Goal: Task Accomplishment & Management: Complete application form

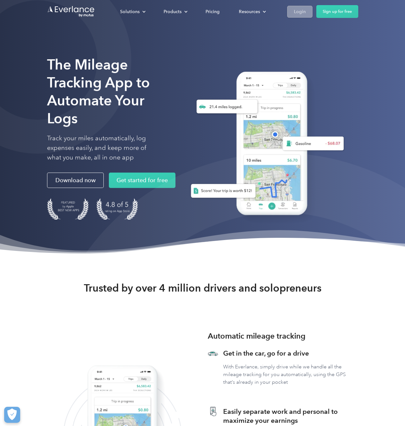
click at [292, 11] on link "Login" at bounding box center [299, 12] width 25 height 12
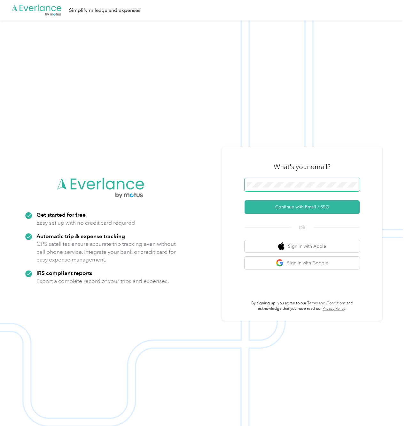
click at [204, 184] on div ".cls-1 { fill: #00adee; } .cls-2 { fill: #fff; } .cls-3 { fill: #707372; } .cls…" at bounding box center [201, 233] width 403 height 426
click at [318, 206] on button "Continue with Email / SSO" at bounding box center [302, 206] width 115 height 13
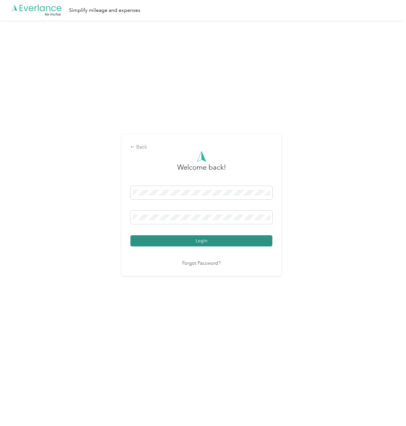
click at [237, 239] on button "Login" at bounding box center [202, 240] width 142 height 11
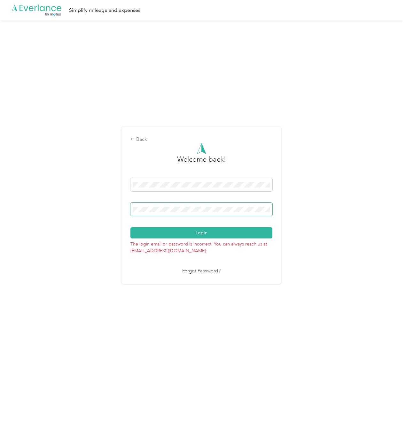
click at [77, 206] on div "Back Welcome back! Login The login email or password is incorrect. You can alwa…" at bounding box center [201, 207] width 403 height 375
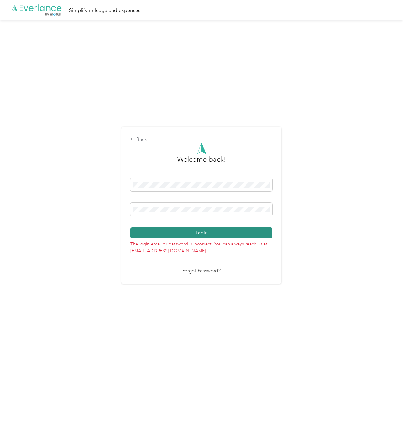
click at [210, 232] on button "Login" at bounding box center [202, 232] width 142 height 11
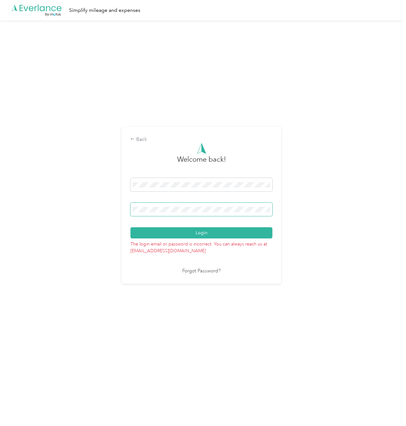
click at [99, 218] on div "Back Welcome back! Login The login email or password is incorrect. You can alwa…" at bounding box center [201, 207] width 403 height 375
click at [131, 227] on button "Login" at bounding box center [202, 232] width 142 height 11
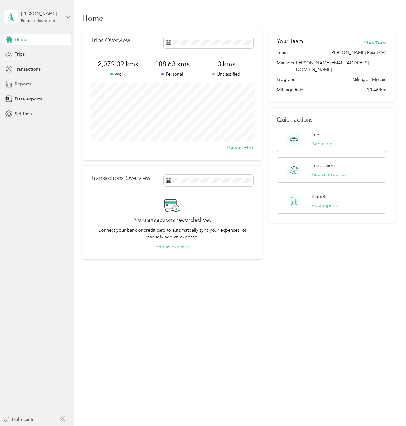
click at [28, 87] on div "Reports" at bounding box center [37, 84] width 67 height 12
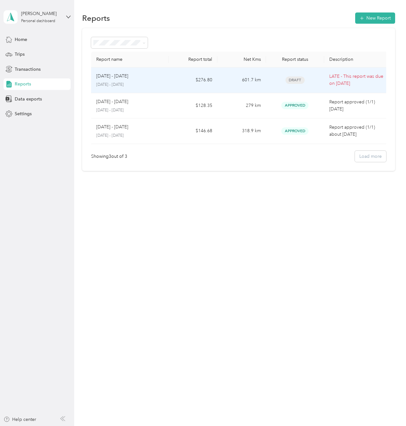
click at [226, 90] on td "601.7 km" at bounding box center [242, 81] width 49 height 26
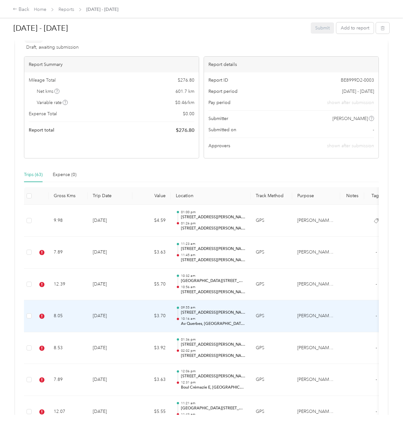
scroll to position [64, 0]
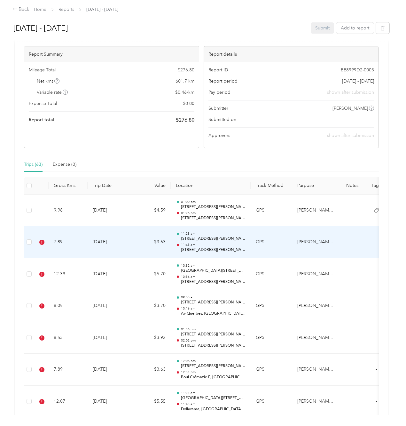
click at [132, 243] on td "[DATE]" at bounding box center [110, 242] width 45 height 32
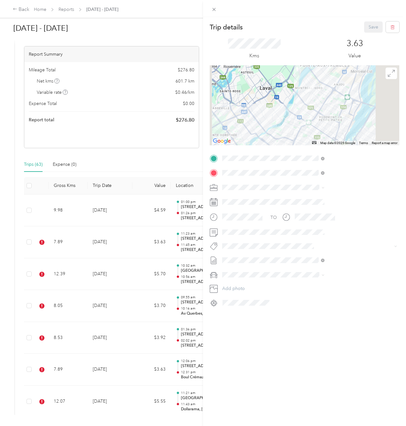
click at [222, 160] on div "Trip details Save This trip cannot be edited because it is either under review,…" at bounding box center [203, 213] width 406 height 426
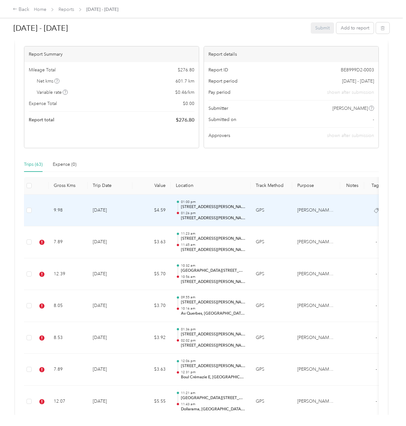
click at [209, 209] on p "[STREET_ADDRESS][PERSON_NAME]" at bounding box center [213, 207] width 65 height 6
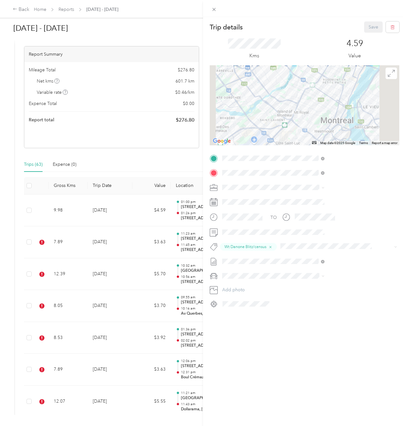
click at [307, 364] on div "Trip details Save This trip cannot be edited because it is either under review,…" at bounding box center [304, 230] width 203 height 426
click at [28, 212] on div "Trip details Save This trip cannot be edited because it is either under review,…" at bounding box center [203, 213] width 406 height 426
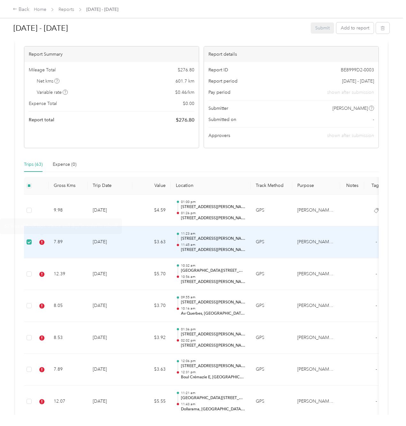
click at [65, 246] on td "7.89" at bounding box center [68, 242] width 39 height 32
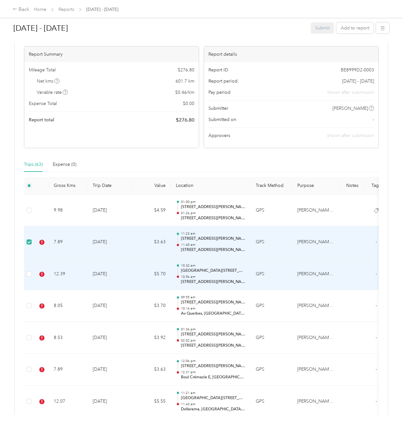
click at [26, 277] on td at bounding box center [29, 274] width 10 height 32
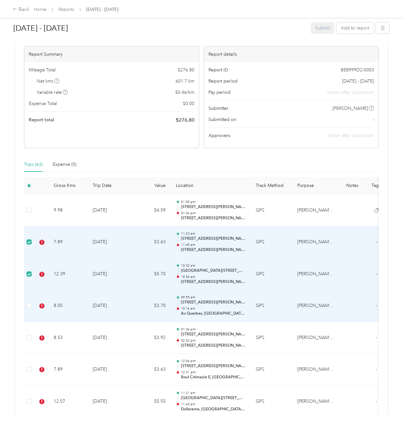
click at [31, 306] on td at bounding box center [29, 306] width 10 height 32
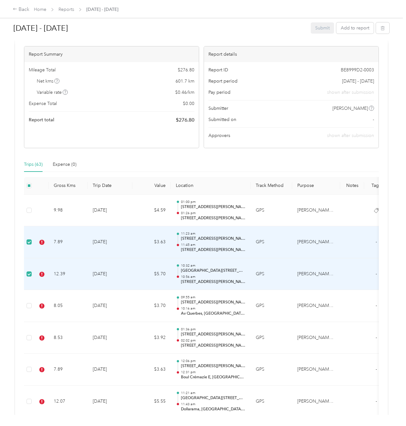
click at [163, 241] on td "$3.63" at bounding box center [152, 242] width 38 height 32
drag, startPoint x: 253, startPoint y: 259, endPoint x: 244, endPoint y: 257, distance: 9.8
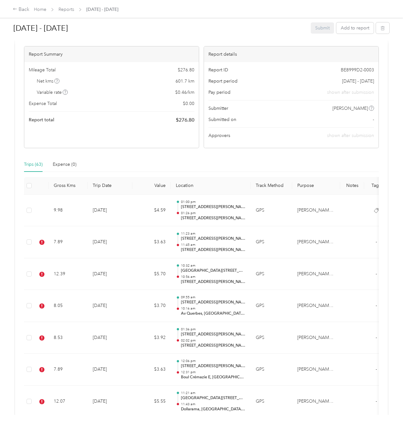
click at [10, 265] on div "[DATE] - [DATE] Submit Add to report This report is late. Submission deadline w…" at bounding box center [201, 207] width 403 height 415
click at [105, 238] on td "[DATE]" at bounding box center [110, 242] width 45 height 32
click at [105, 238] on div "Trip details Save This trip cannot be edited because it is either under review,…" at bounding box center [221, 213] width 406 height 426
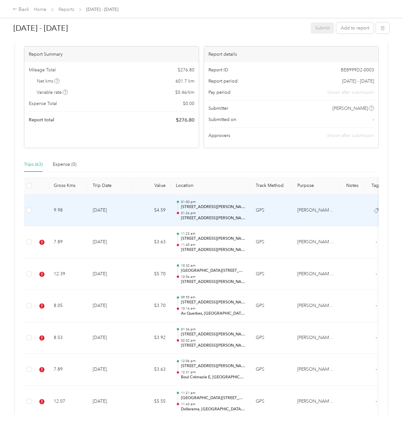
click at [110, 252] on td "[DATE]" at bounding box center [110, 242] width 45 height 32
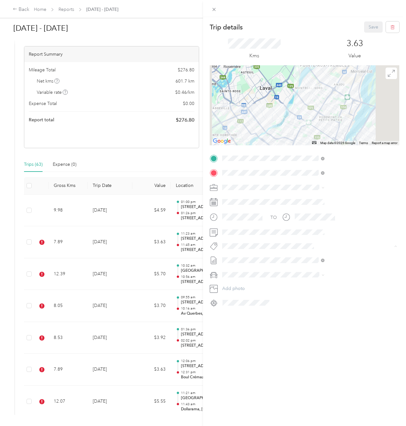
click at [343, 270] on div "Wt Danone Blitz/census" at bounding box center [342, 270] width 98 height 8
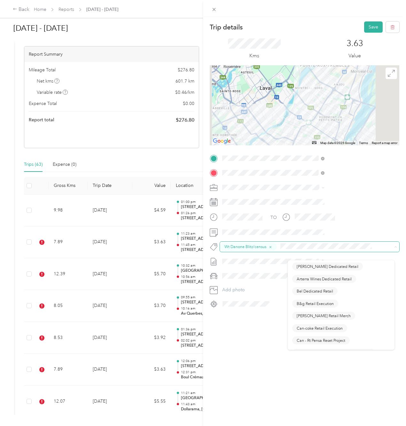
click at [316, 251] on div "Wt Danone Blitz/census" at bounding box center [304, 247] width 169 height 8
drag, startPoint x: 356, startPoint y: 249, endPoint x: 287, endPoint y: 248, distance: 68.8
click at [287, 248] on div "Wt Danone Blitz/census" at bounding box center [305, 247] width 190 height 10
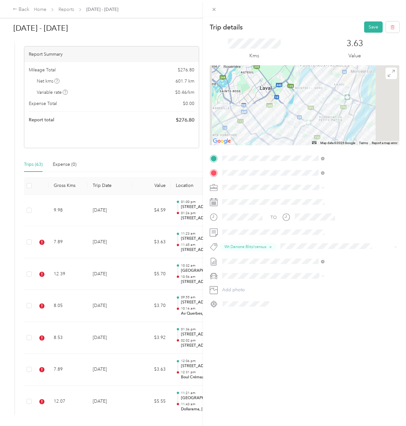
drag, startPoint x: 352, startPoint y: 399, endPoint x: 325, endPoint y: 335, distance: 69.7
click at [351, 399] on div "Trip details Save This trip cannot be edited because it is either under review,…" at bounding box center [304, 230] width 203 height 426
click at [373, 31] on button "Save" at bounding box center [374, 26] width 19 height 11
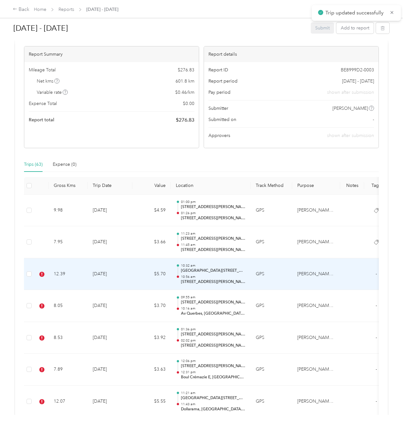
click at [140, 272] on td "$5.70" at bounding box center [152, 274] width 38 height 32
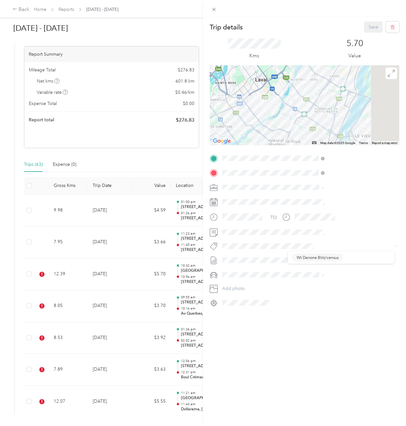
click at [269, 248] on div "Trip details Save This trip cannot be edited because it is either under review,…" at bounding box center [203, 213] width 406 height 426
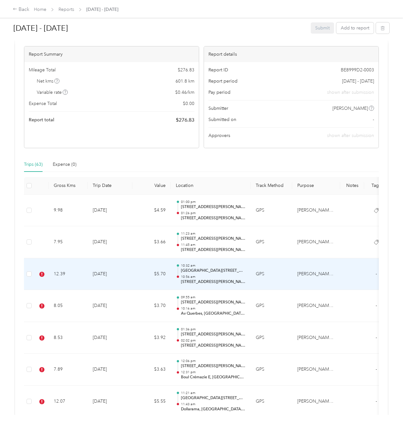
click at [87, 271] on td "12.39" at bounding box center [68, 274] width 39 height 32
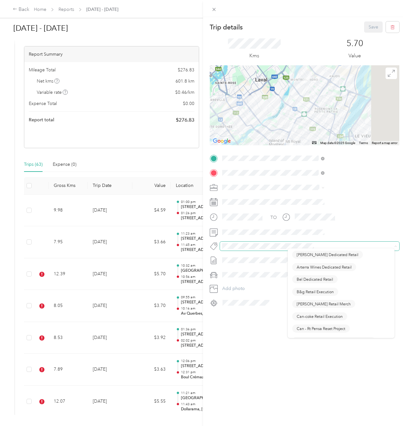
click at [295, 426] on div "Trip details Save This trip cannot be edited because it is either under review,…" at bounding box center [201, 426] width 403 height 0
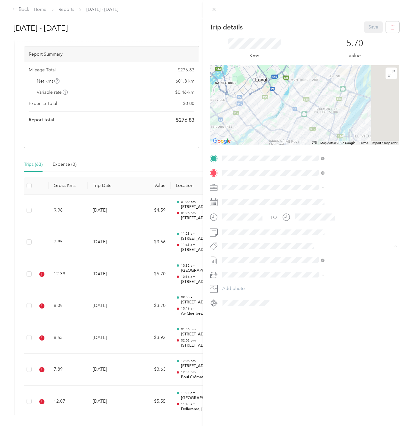
click at [325, 258] on span "Wt Danone Blitz/census" at bounding box center [318, 258] width 42 height 6
click at [365, 31] on button "Save" at bounding box center [374, 26] width 19 height 11
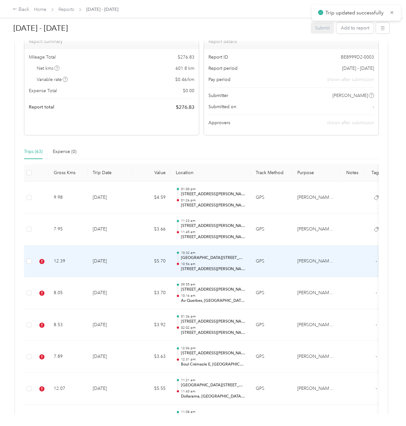
scroll to position [128, 0]
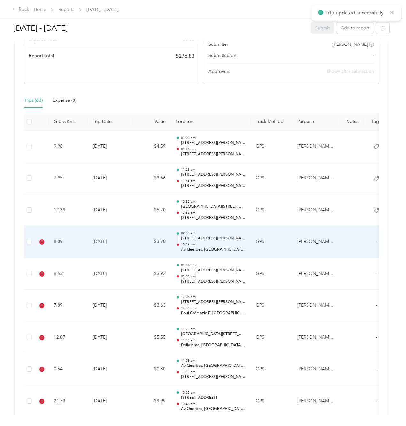
click at [100, 244] on td "[DATE]" at bounding box center [110, 242] width 45 height 32
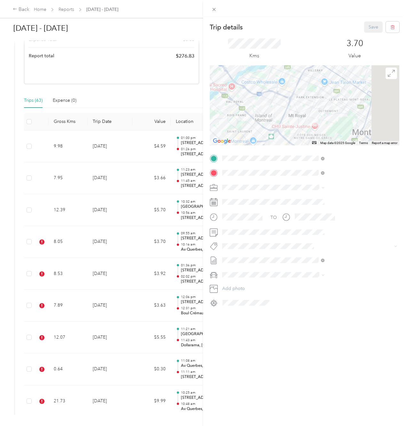
click at [317, 258] on span "Wt Danone Blitz/census" at bounding box center [318, 256] width 42 height 6
click at [365, 26] on button "Save" at bounding box center [374, 26] width 19 height 11
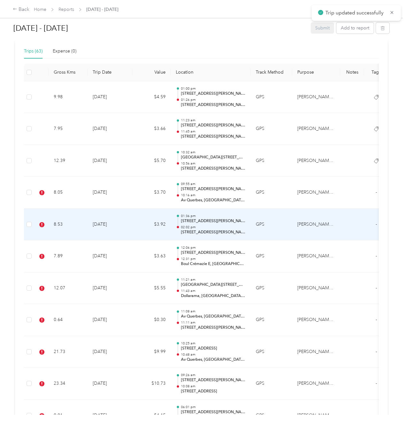
scroll to position [192, 0]
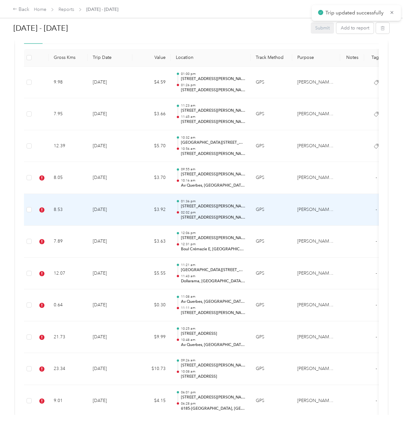
click at [73, 217] on td "8.53" at bounding box center [68, 210] width 39 height 32
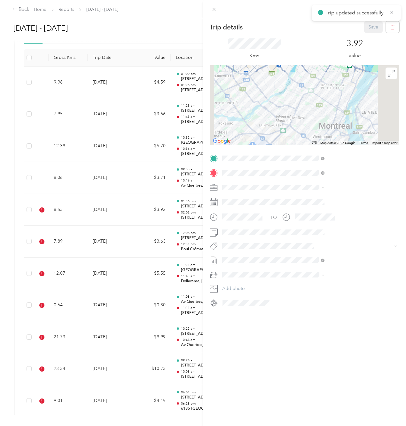
click at [90, 242] on div "Trip details Save This trip cannot be edited because it is either under review,…" at bounding box center [203, 213] width 406 height 426
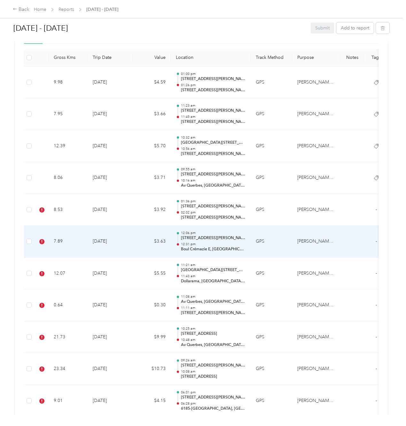
click at [61, 243] on td "7.89" at bounding box center [68, 242] width 39 height 32
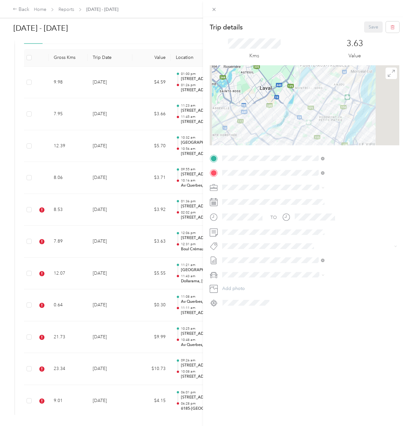
click at [73, 213] on div "Trip details Save This trip cannot be edited because it is either under review,…" at bounding box center [203, 213] width 406 height 426
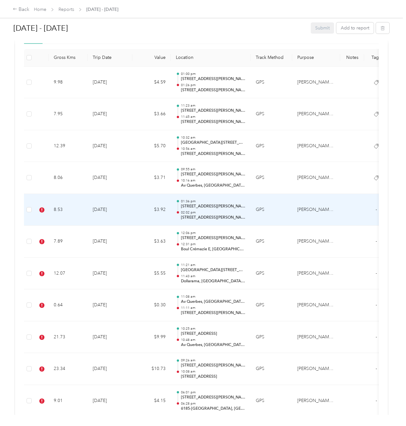
click at [55, 211] on td "8.53" at bounding box center [68, 210] width 39 height 32
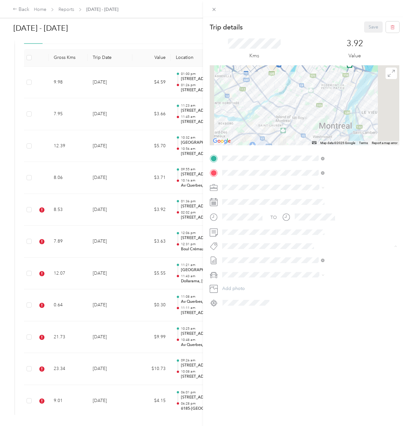
click at [318, 259] on span "Wt Danone Blitz/census" at bounding box center [318, 258] width 42 height 6
click at [365, 29] on button "Save" at bounding box center [374, 26] width 19 height 11
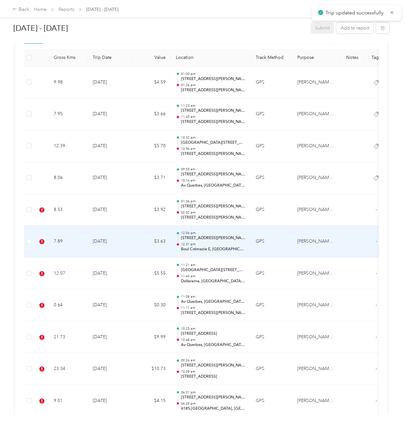
click at [69, 246] on td "7.89" at bounding box center [68, 242] width 39 height 32
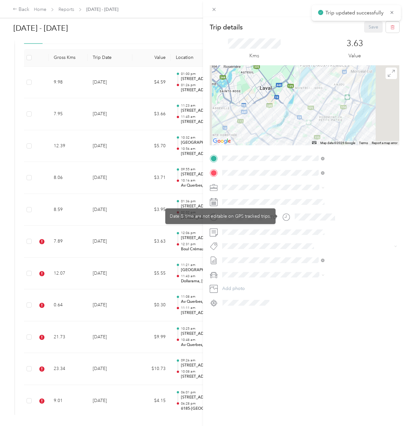
click at [308, 252] on div "TO Add photo" at bounding box center [305, 230] width 190 height 155
click at [325, 261] on li "Wt Danone Blitz/census" at bounding box center [341, 257] width 107 height 12
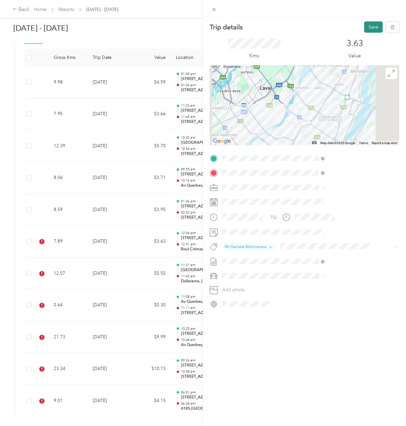
click at [368, 31] on button "Save" at bounding box center [374, 26] width 19 height 11
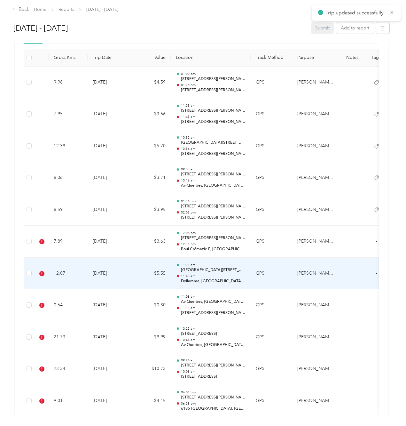
click at [72, 272] on td "12.07" at bounding box center [68, 274] width 39 height 32
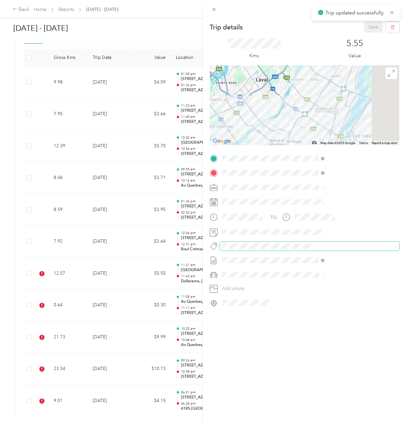
click at [300, 426] on div "Trip details Save This trip cannot be edited because it is either under review,…" at bounding box center [201, 426] width 403 height 0
click at [315, 255] on ol "Wt Danone Blitz/census" at bounding box center [341, 257] width 107 height 12
click at [315, 259] on button "Wt Danone Blitz/census" at bounding box center [318, 257] width 51 height 8
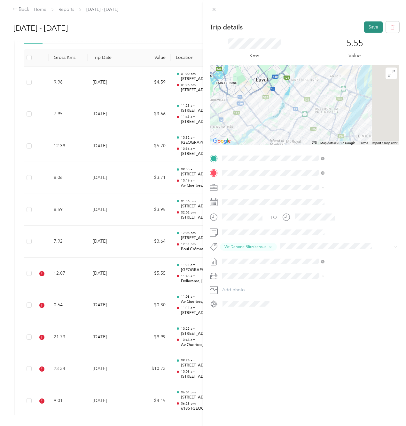
click at [370, 30] on button "Save" at bounding box center [374, 26] width 19 height 11
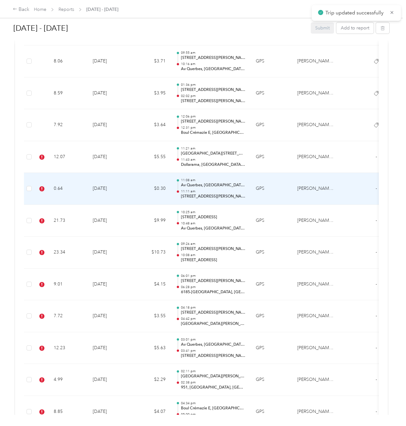
scroll to position [320, 0]
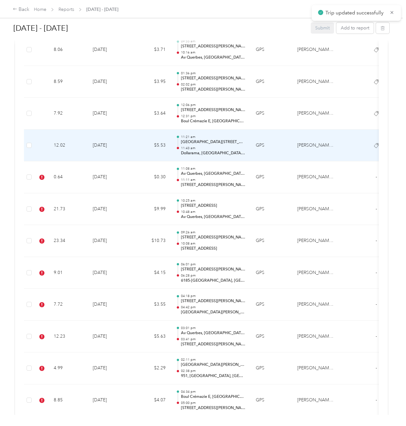
click at [94, 144] on td "[DATE]" at bounding box center [110, 146] width 45 height 32
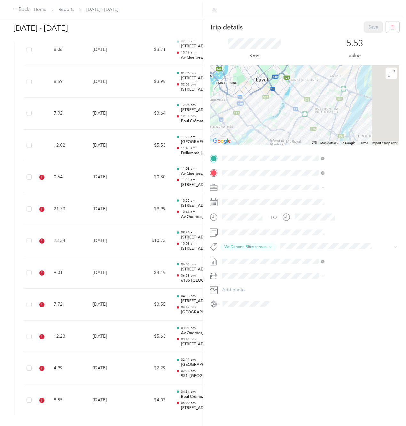
click at [63, 231] on div "Trip details Save This trip cannot be edited because it is either under review,…" at bounding box center [203, 213] width 406 height 426
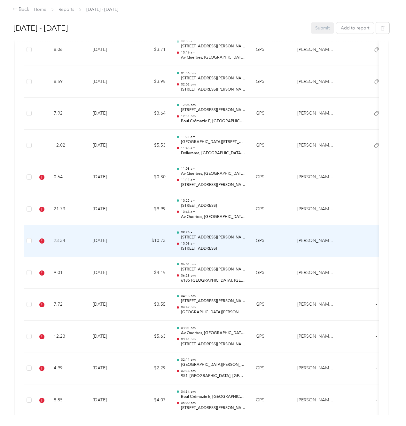
click at [86, 240] on td "23.34" at bounding box center [68, 241] width 39 height 32
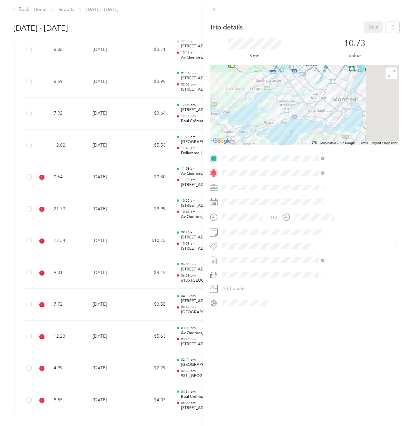
click at [319, 257] on span "Wt Danone Blitz/census" at bounding box center [318, 258] width 42 height 6
click at [369, 20] on div "Trip details Save This trip cannot be edited because it is either under review,…" at bounding box center [304, 230] width 203 height 426
click at [369, 28] on button "Save" at bounding box center [374, 26] width 19 height 11
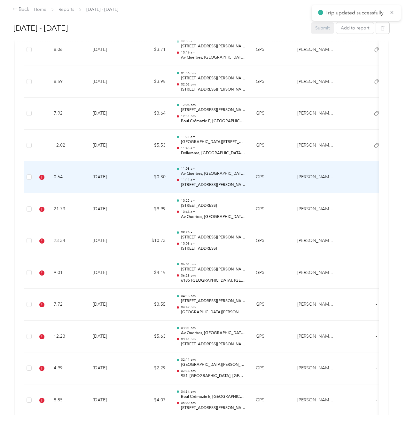
click at [78, 177] on td "0.64" at bounding box center [68, 177] width 39 height 32
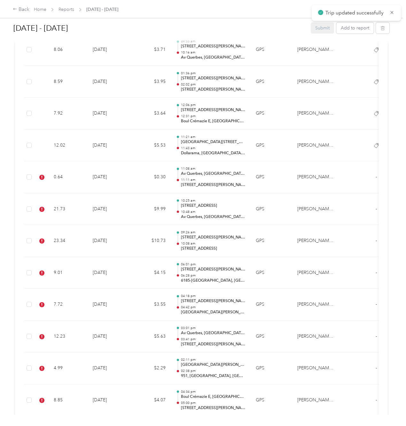
click at [76, 178] on div "Trip details Save This trip cannot be edited because it is either under review,…" at bounding box center [230, 213] width 406 height 426
click at [76, 178] on td "0.64" at bounding box center [68, 177] width 39 height 32
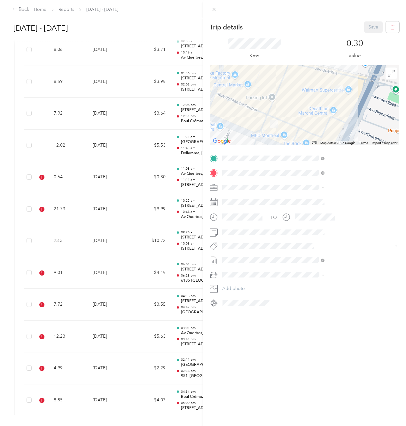
click at [314, 256] on span "Wt Danone Blitz/census" at bounding box center [318, 258] width 42 height 6
click at [370, 25] on button "Save" at bounding box center [374, 26] width 19 height 11
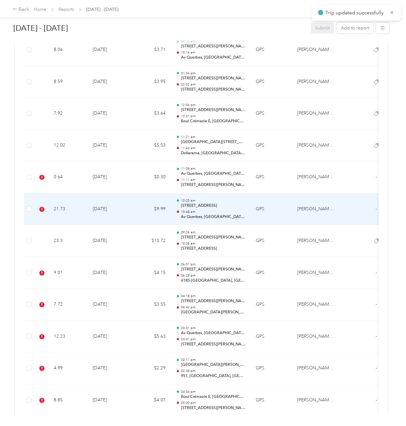
click at [79, 212] on td "21.73" at bounding box center [68, 209] width 39 height 32
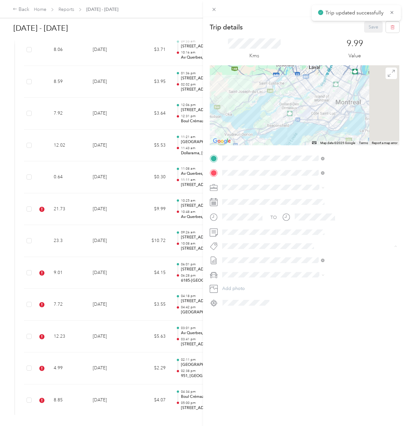
click at [337, 258] on span "Wt Danone Blitz/census" at bounding box center [318, 258] width 42 height 6
click at [369, 30] on button "Save" at bounding box center [374, 26] width 19 height 11
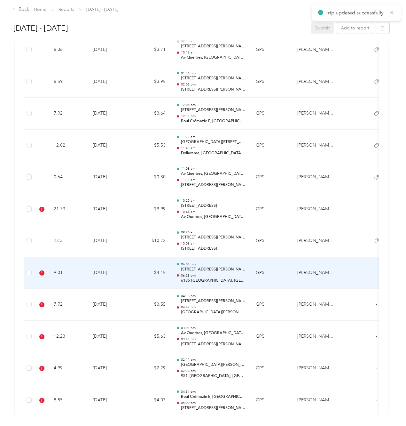
click at [85, 278] on td "9.01" at bounding box center [68, 273] width 39 height 32
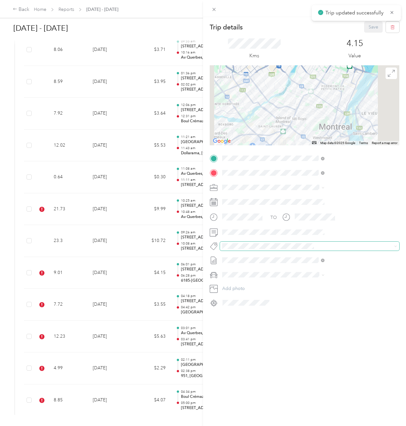
click at [308, 242] on span at bounding box center [310, 246] width 180 height 9
click at [309, 255] on ol "Wt Danone Blitz/census" at bounding box center [341, 257] width 107 height 12
click at [318, 262] on li "Wt Danone Blitz/census" at bounding box center [341, 257] width 107 height 12
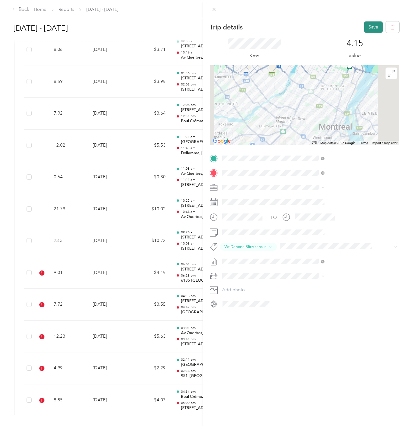
click at [368, 28] on button "Save" at bounding box center [374, 26] width 19 height 11
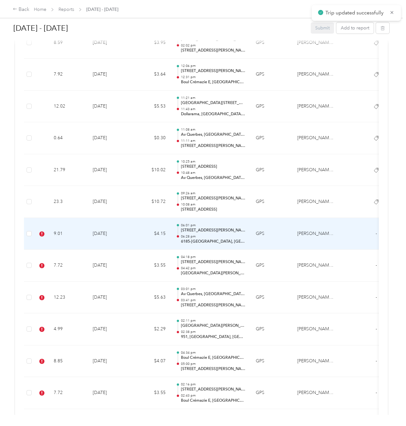
scroll to position [384, 0]
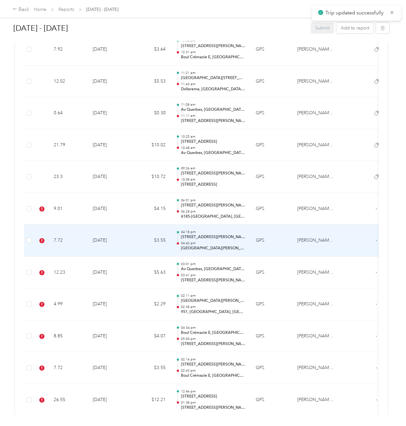
click at [115, 247] on td "[DATE]" at bounding box center [110, 241] width 45 height 32
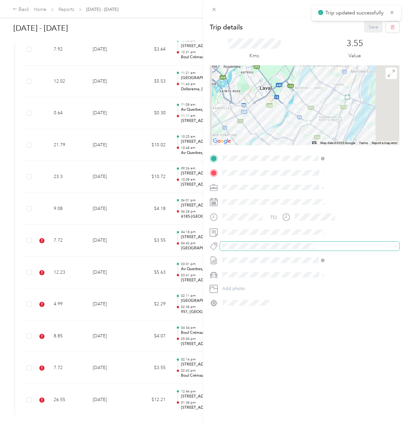
click at [323, 426] on div "Trip details Save This trip cannot be edited because it is either under review,…" at bounding box center [201, 426] width 403 height 0
click at [332, 256] on ol "Wt Danone Blitz/census" at bounding box center [341, 257] width 107 height 12
click at [316, 258] on span "Wt Danone Blitz/census" at bounding box center [318, 258] width 42 height 6
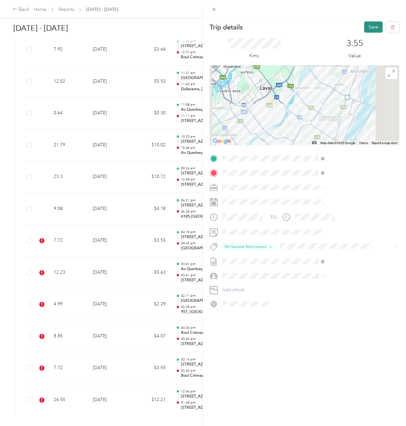
click at [368, 27] on button "Save" at bounding box center [374, 26] width 19 height 11
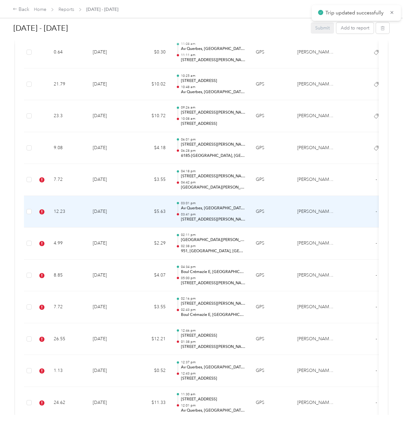
scroll to position [448, 0]
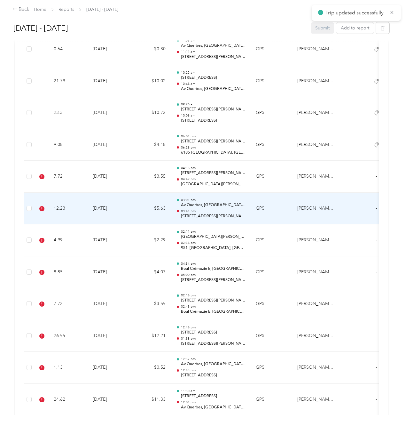
click at [135, 211] on td "$5.63" at bounding box center [152, 209] width 38 height 32
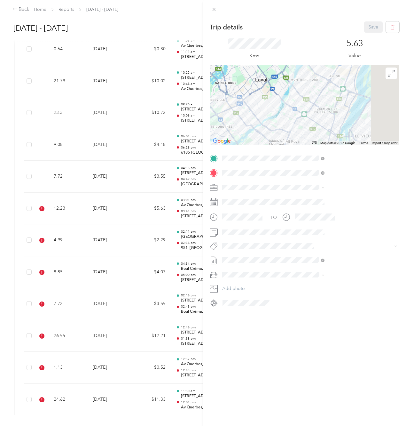
click at [313, 257] on span "Wt Danone Blitz/census" at bounding box center [318, 256] width 42 height 6
click at [372, 26] on button "Save" at bounding box center [374, 26] width 19 height 11
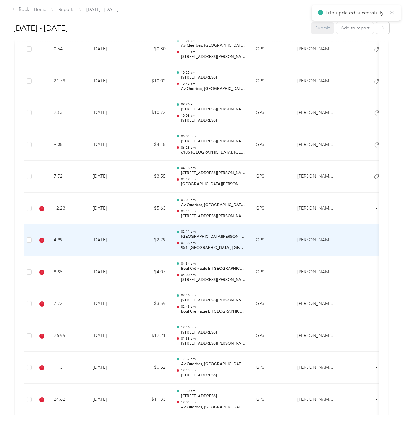
click at [130, 238] on td "[DATE]" at bounding box center [110, 240] width 45 height 32
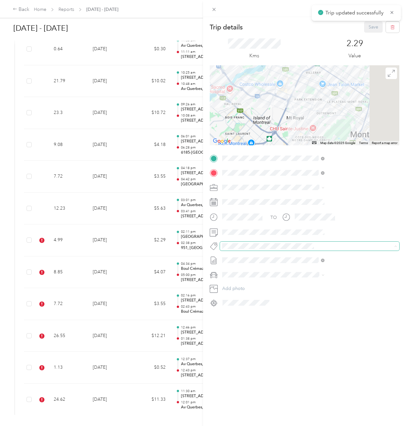
click at [298, 426] on div "Trip details Save This trip cannot be edited because it is either under review,…" at bounding box center [201, 426] width 403 height 0
click at [316, 261] on li "Wt Danone Blitz/census" at bounding box center [341, 257] width 107 height 12
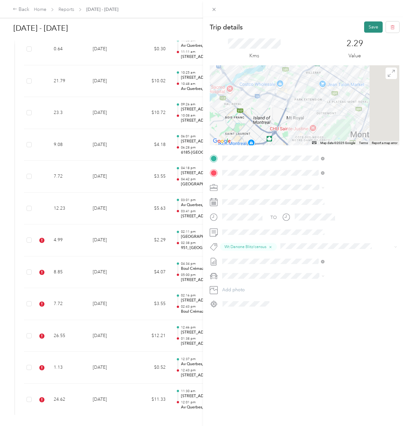
click at [367, 25] on button "Save" at bounding box center [374, 26] width 19 height 11
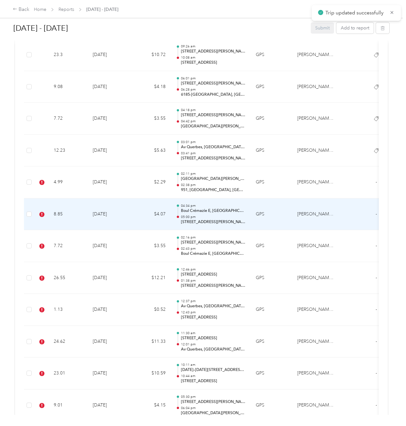
scroll to position [512, 0]
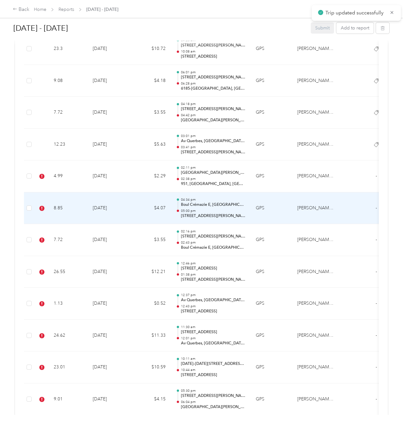
click at [98, 203] on td "[DATE]" at bounding box center [110, 208] width 45 height 32
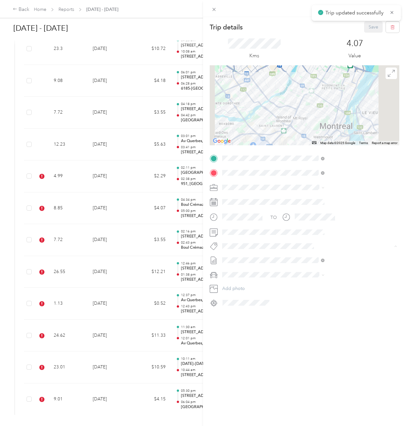
click at [318, 256] on span "Wt Danone Blitz/census" at bounding box center [318, 258] width 42 height 6
click at [364, 33] on div "Kms 4.07 Value" at bounding box center [305, 49] width 190 height 33
click at [367, 28] on button "Save" at bounding box center [374, 26] width 19 height 11
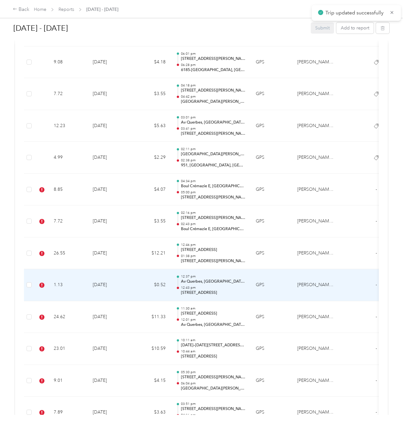
scroll to position [608, 0]
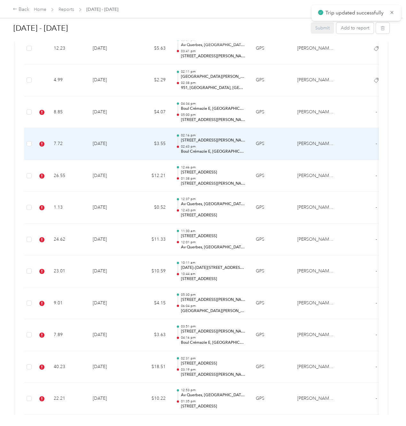
click at [109, 149] on td "[DATE]" at bounding box center [110, 144] width 45 height 32
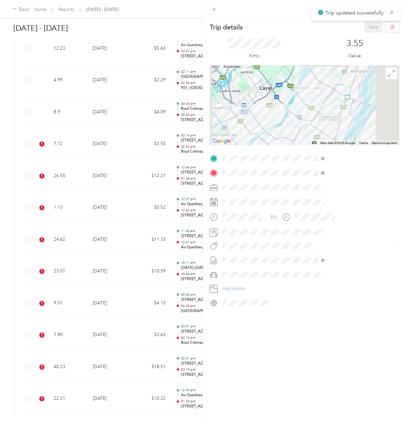
click at [324, 257] on span "Wt Danone Blitz/census" at bounding box center [318, 258] width 42 height 6
click at [377, 26] on button "Save" at bounding box center [374, 26] width 19 height 11
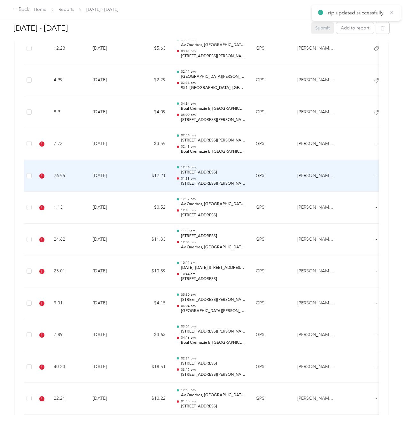
click at [138, 175] on td "$12.21" at bounding box center [152, 176] width 38 height 32
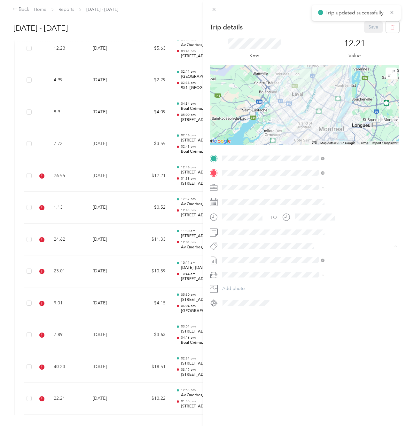
click at [308, 426] on div "Trip details Save This trip cannot be edited because it is either under review,…" at bounding box center [201, 426] width 403 height 0
click at [318, 255] on span "Wt Danone Blitz/census" at bounding box center [318, 258] width 42 height 6
click at [365, 26] on button "Save" at bounding box center [374, 26] width 19 height 11
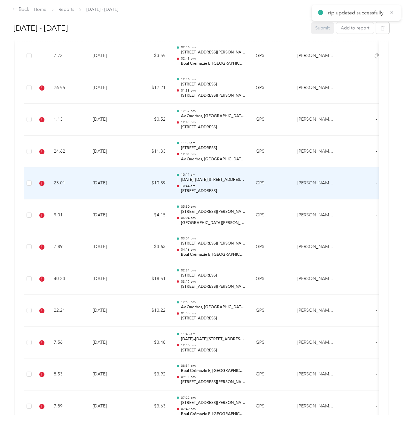
scroll to position [704, 0]
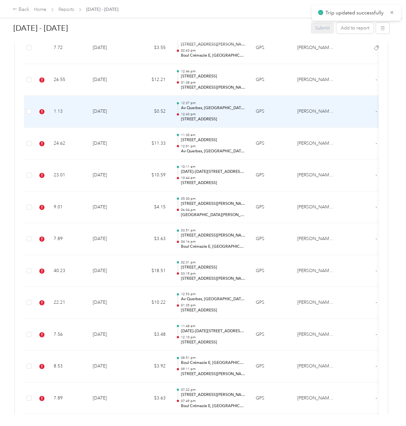
click at [113, 120] on td "[DATE]" at bounding box center [110, 112] width 45 height 32
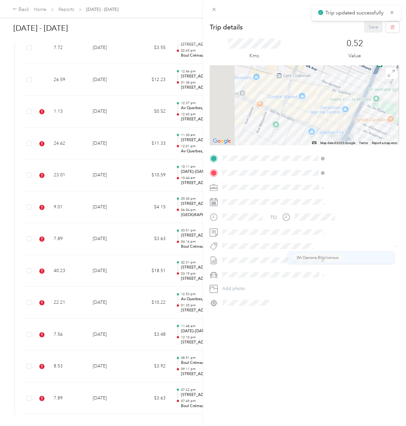
click at [318, 257] on span "Wt Danone Blitz/census" at bounding box center [318, 258] width 42 height 6
click at [366, 29] on button "Save" at bounding box center [374, 26] width 19 height 11
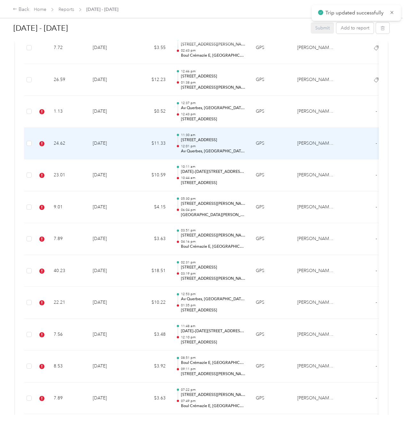
click at [142, 150] on td "$11.33" at bounding box center [152, 144] width 38 height 32
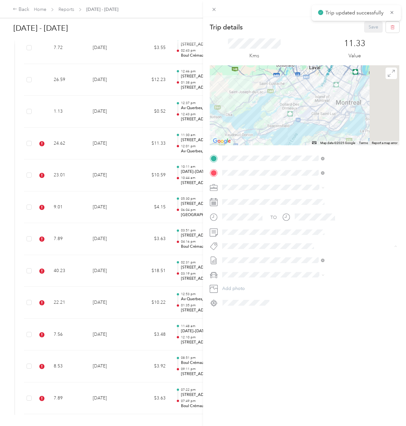
click at [324, 254] on button "Wt Danone Blitz/census" at bounding box center [318, 257] width 51 height 8
click at [366, 23] on button "Save" at bounding box center [374, 26] width 19 height 11
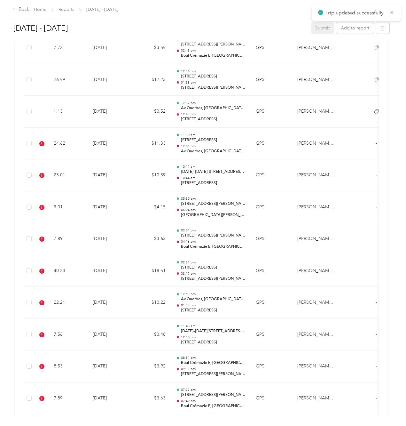
click at [135, 180] on td "$10.59" at bounding box center [152, 175] width 38 height 32
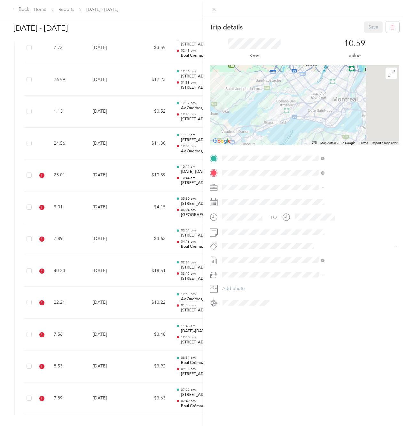
click at [331, 255] on span "Wt Danone Blitz/census" at bounding box center [318, 258] width 42 height 6
click at [373, 23] on button "Save" at bounding box center [374, 26] width 19 height 11
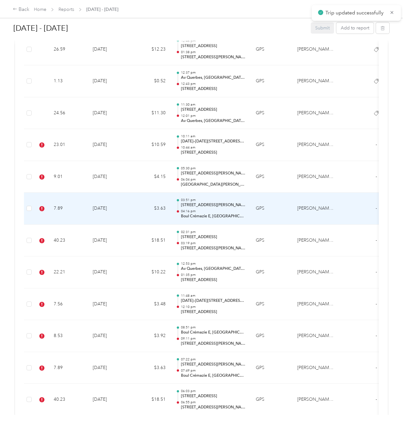
scroll to position [736, 0]
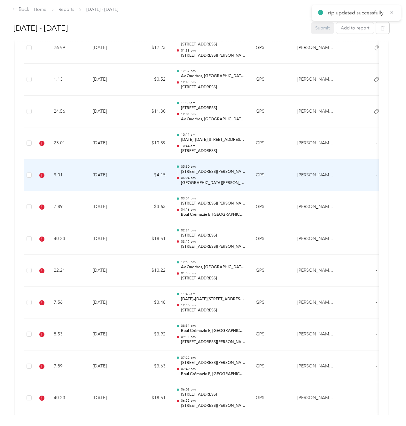
click at [129, 177] on td "[DATE]" at bounding box center [110, 175] width 45 height 32
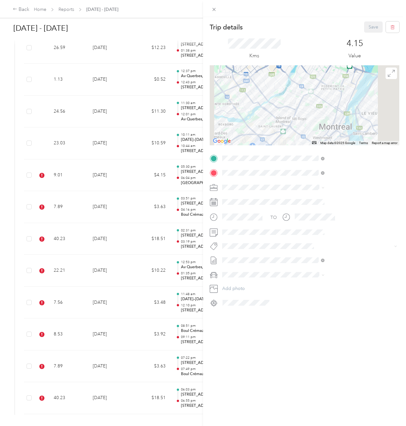
click at [329, 255] on span "Wt Danone Blitz/census" at bounding box center [318, 258] width 42 height 6
click at [365, 30] on button "Save" at bounding box center [374, 26] width 19 height 11
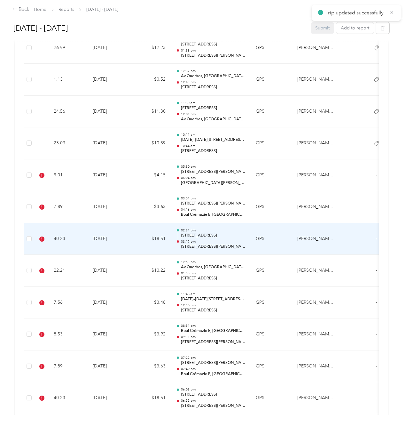
click at [109, 231] on td "[DATE]" at bounding box center [110, 239] width 45 height 32
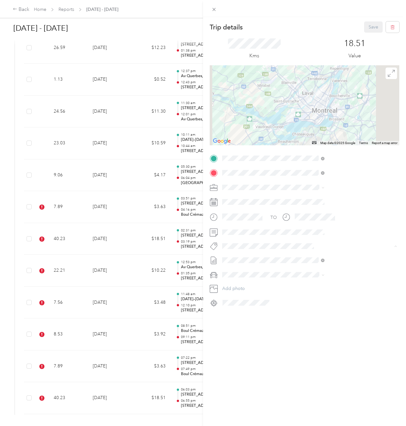
click at [334, 256] on span "Wt Danone Blitz/census" at bounding box center [318, 258] width 42 height 6
click at [365, 22] on button "Save" at bounding box center [374, 26] width 19 height 11
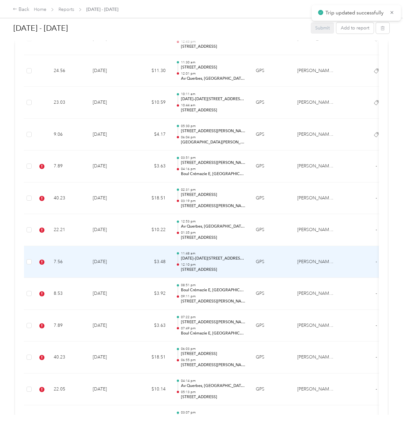
scroll to position [800, 0]
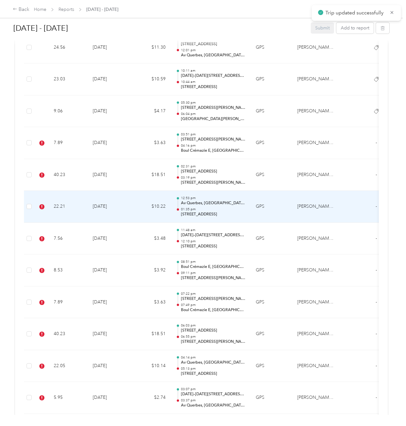
click at [135, 212] on td "$10.22" at bounding box center [152, 207] width 38 height 32
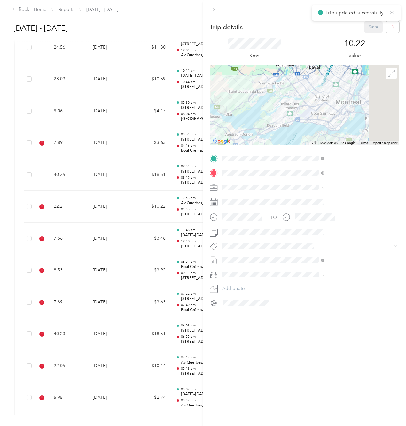
click at [329, 259] on button "Wt Danone Blitz/census" at bounding box center [318, 257] width 51 height 8
click at [368, 28] on button "Save" at bounding box center [374, 26] width 19 height 11
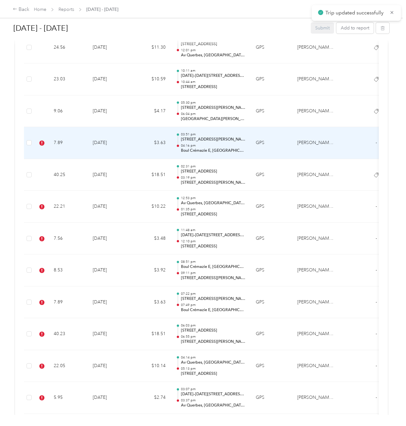
click at [101, 150] on td "[DATE]" at bounding box center [110, 143] width 45 height 32
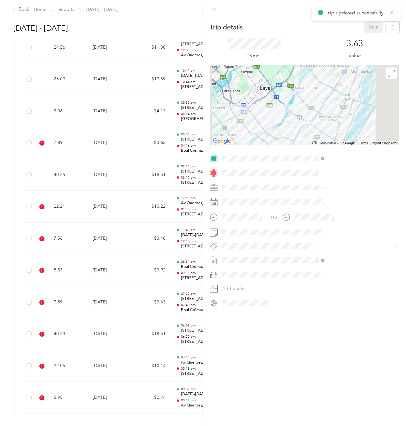
click at [309, 253] on div "TO Add photo" at bounding box center [305, 230] width 190 height 155
click at [309, 426] on div "Trip details Save This trip cannot be edited because it is either under review,…" at bounding box center [201, 426] width 403 height 0
click at [307, 258] on span "Wt Danone Blitz/census" at bounding box center [318, 258] width 42 height 6
click at [366, 23] on button "Save" at bounding box center [374, 26] width 19 height 11
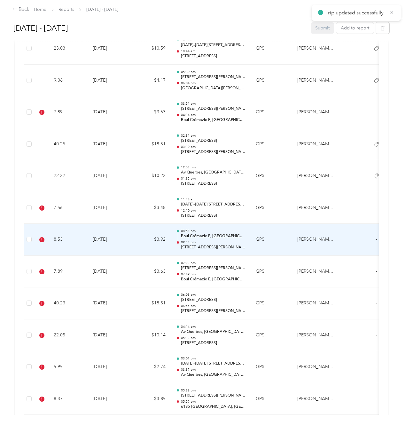
scroll to position [832, 0]
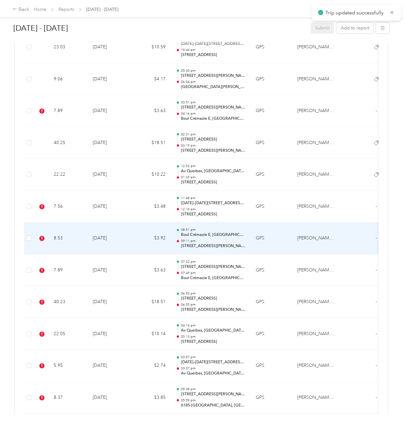
click at [106, 246] on td "[DATE]" at bounding box center [110, 238] width 45 height 32
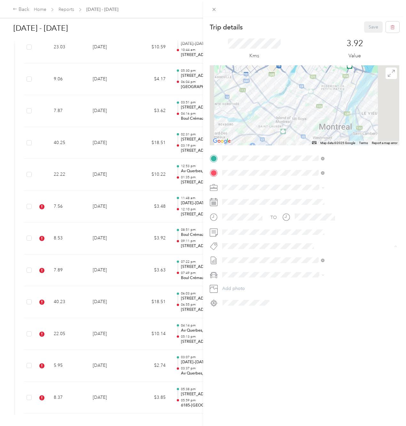
click at [348, 259] on div "Wt Danone Blitz/census" at bounding box center [342, 257] width 98 height 8
click at [371, 31] on button "Save" at bounding box center [374, 26] width 19 height 11
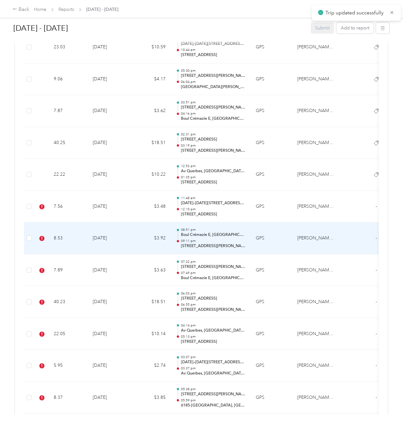
click at [167, 234] on td "$3.92" at bounding box center [152, 238] width 38 height 32
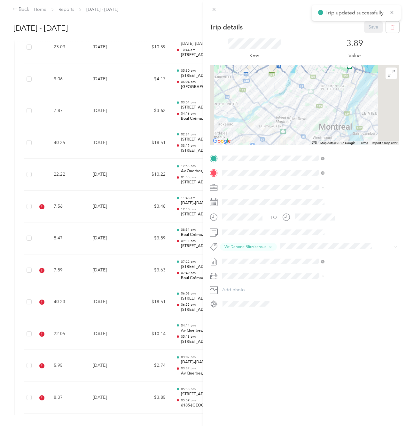
click at [107, 213] on div "Trip details Save This trip cannot be edited because it is either under review,…" at bounding box center [203, 213] width 406 height 426
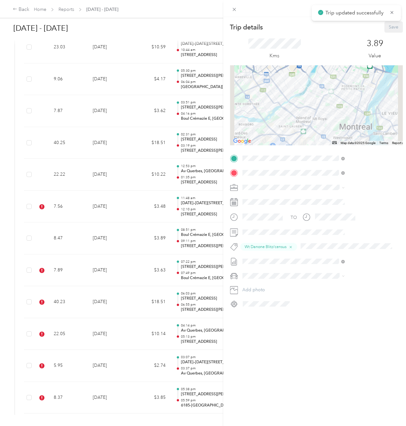
click at [82, 206] on div at bounding box center [203, 213] width 406 height 426
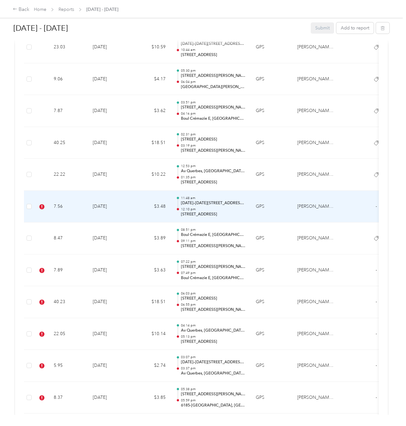
click at [72, 207] on td "7.56" at bounding box center [68, 207] width 39 height 32
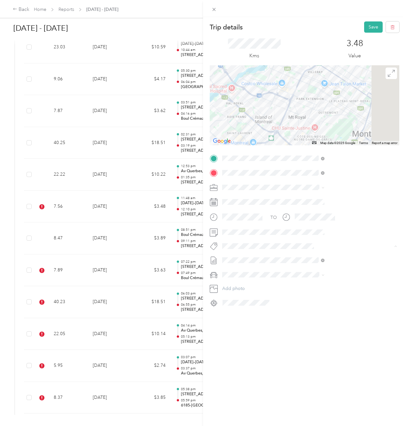
click at [312, 258] on span "Wt Danone Blitz/census" at bounding box center [318, 258] width 42 height 6
click at [228, 232] on div "Trip details Save This trip cannot be edited because it is either under review,…" at bounding box center [203, 213] width 406 height 426
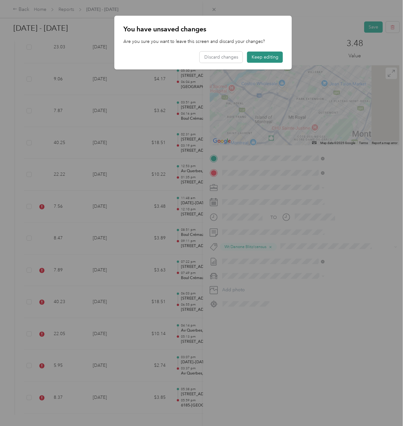
click at [253, 56] on button "Keep editing" at bounding box center [265, 57] width 36 height 11
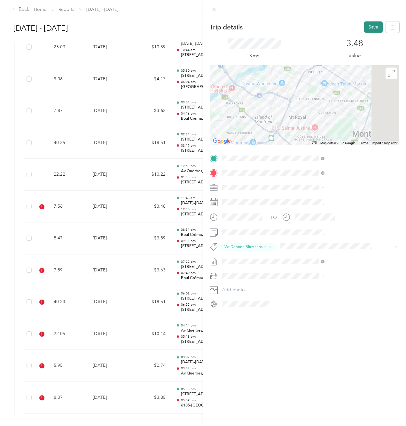
click at [367, 28] on button "Save" at bounding box center [374, 26] width 19 height 11
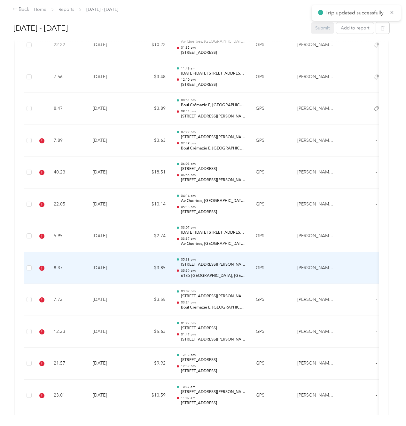
scroll to position [960, 0]
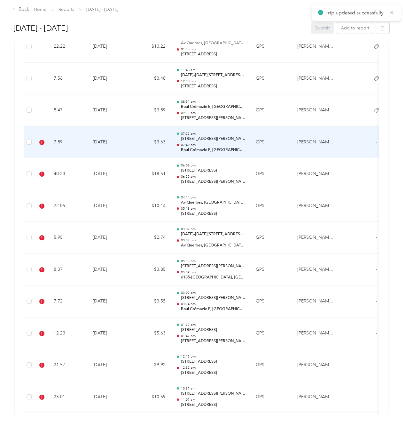
click at [78, 152] on td "7.89" at bounding box center [68, 142] width 39 height 32
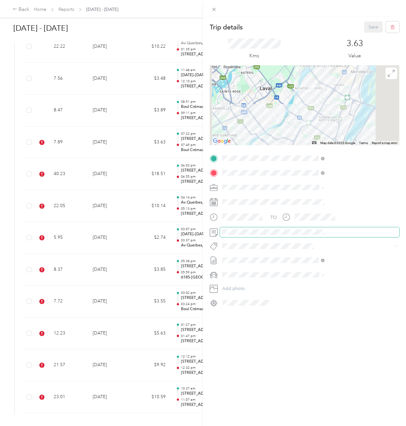
click at [321, 235] on span at bounding box center [310, 232] width 180 height 10
click at [324, 260] on li "Wt Danone Blitz/census" at bounding box center [341, 257] width 107 height 12
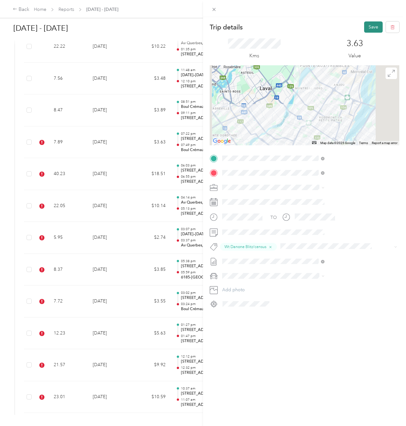
click at [369, 27] on button "Save" at bounding box center [374, 26] width 19 height 11
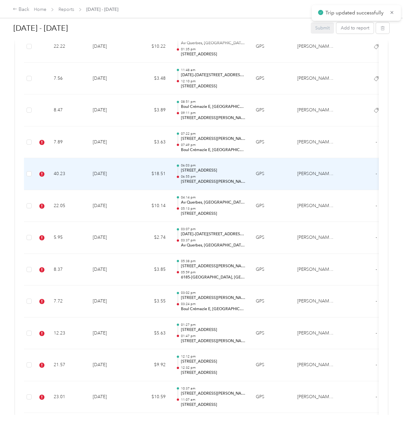
click at [70, 175] on td "40.23" at bounding box center [68, 174] width 39 height 32
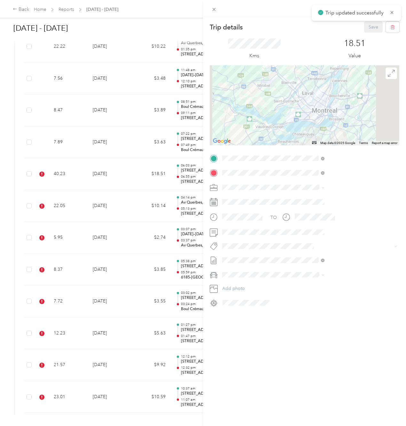
click at [320, 258] on span "Wt Danone Blitz/census" at bounding box center [318, 257] width 42 height 6
click at [366, 26] on button "Save" at bounding box center [374, 26] width 19 height 11
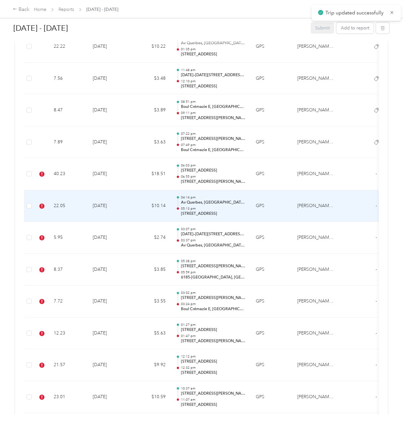
click at [78, 207] on td "22.05" at bounding box center [68, 206] width 39 height 32
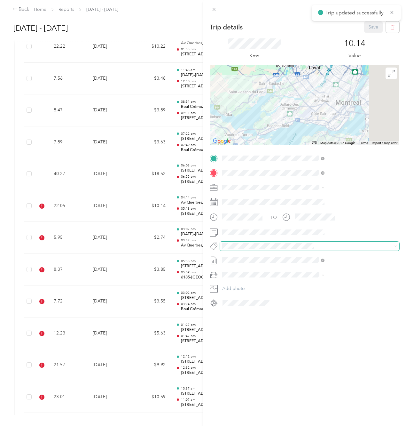
click at [300, 426] on div "Trip details Save This trip cannot be edited because it is either under review,…" at bounding box center [201, 426] width 403 height 0
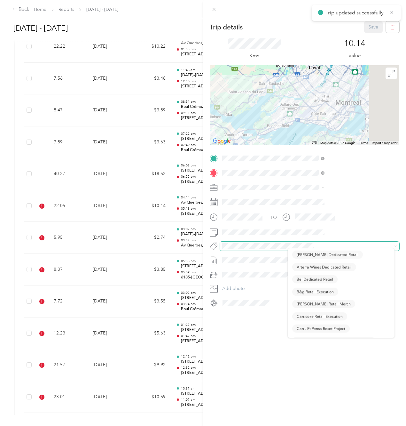
click at [300, 426] on div "Trip details Save This trip cannot be edited because it is either under review,…" at bounding box center [201, 426] width 403 height 0
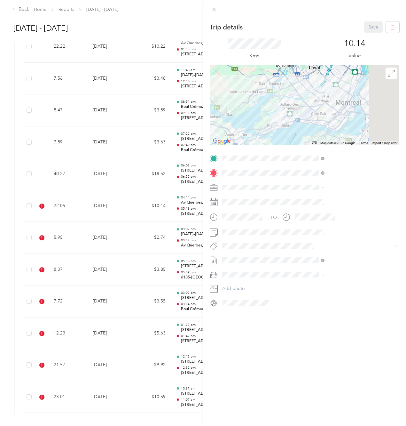
click at [310, 260] on button "Wt Danone Blitz/census" at bounding box center [318, 257] width 51 height 8
click at [370, 28] on button "Save" at bounding box center [374, 26] width 19 height 11
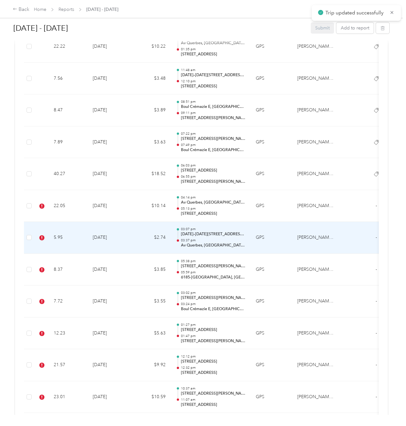
click at [145, 242] on td "$2.74" at bounding box center [152, 238] width 38 height 32
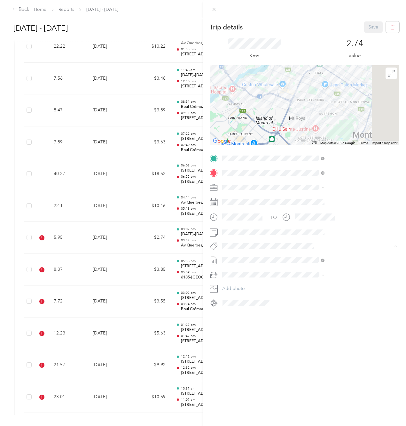
click at [319, 257] on span "Wt Danone Blitz/census" at bounding box center [318, 258] width 42 height 6
click at [370, 27] on button "Save" at bounding box center [374, 26] width 19 height 11
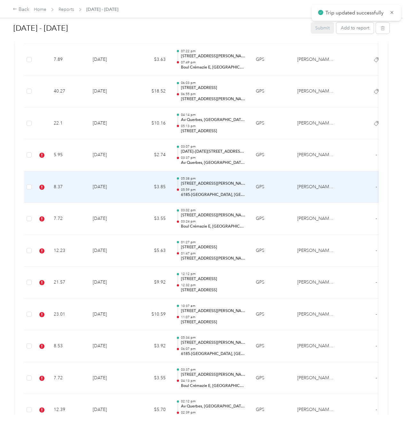
scroll to position [1088, 0]
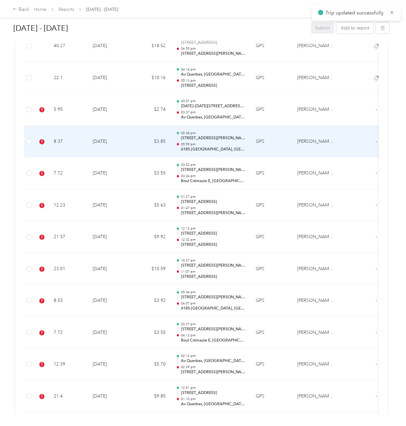
click at [85, 153] on td "8.37" at bounding box center [68, 142] width 39 height 32
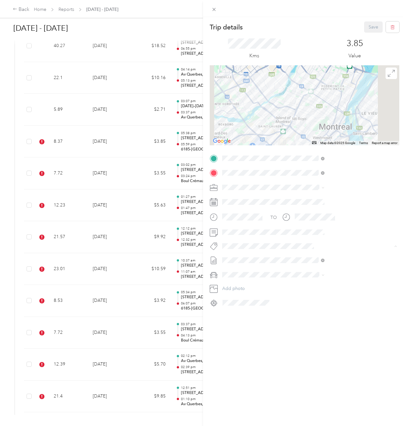
click at [326, 256] on span "Wt Danone Blitz/census" at bounding box center [318, 258] width 42 height 6
click at [368, 26] on button "Save" at bounding box center [374, 26] width 19 height 11
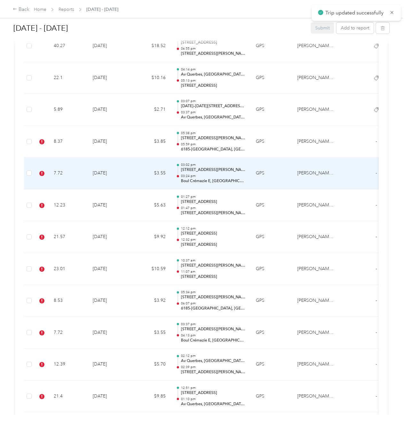
click at [78, 172] on td "7.72" at bounding box center [68, 173] width 39 height 32
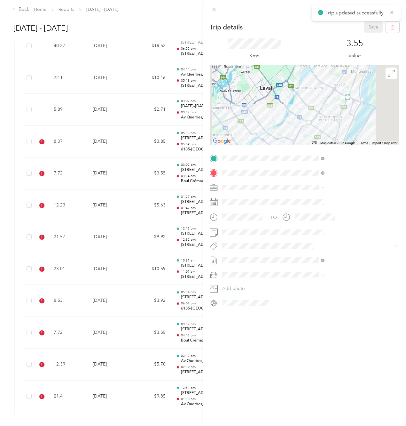
click at [305, 251] on div "TO Add photo" at bounding box center [305, 230] width 190 height 155
click at [308, 242] on span at bounding box center [310, 246] width 180 height 9
click at [316, 255] on ol "Wt Danone Blitz/census" at bounding box center [341, 257] width 107 height 12
drag, startPoint x: 321, startPoint y: 258, endPoint x: 323, endPoint y: 251, distance: 7.7
click at [321, 258] on span "Wt Danone Blitz/census" at bounding box center [318, 258] width 42 height 6
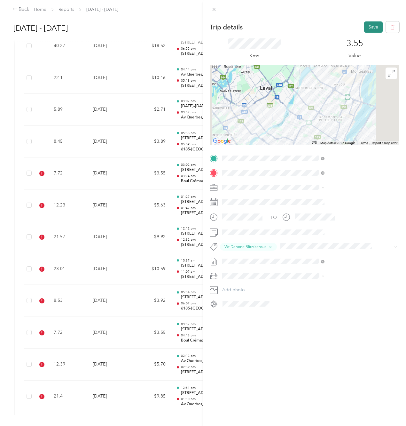
click at [366, 23] on div "Trip details Save This trip cannot be edited because it is either under review,…" at bounding box center [304, 230] width 203 height 426
click at [366, 24] on button "Save" at bounding box center [374, 26] width 19 height 11
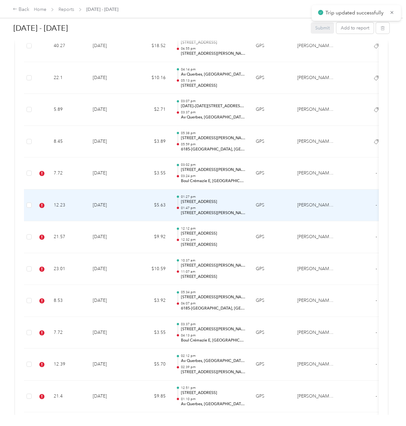
click at [109, 204] on td "[DATE]" at bounding box center [110, 205] width 45 height 32
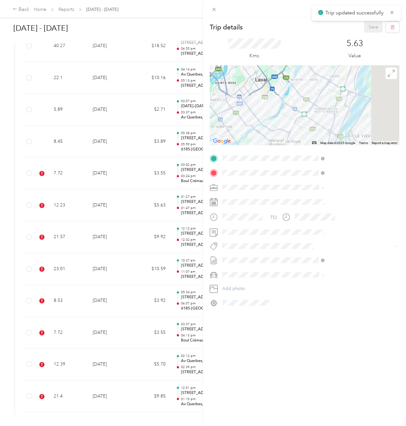
click at [317, 251] on div "TO Add photo" at bounding box center [305, 230] width 190 height 155
click at [315, 258] on button "Wt Danone Blitz/census" at bounding box center [318, 257] width 51 height 8
click at [365, 27] on button "Save" at bounding box center [374, 26] width 19 height 11
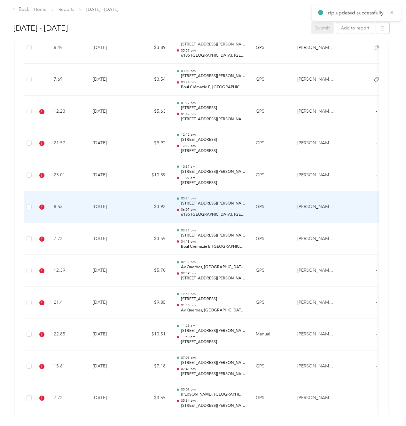
scroll to position [1184, 0]
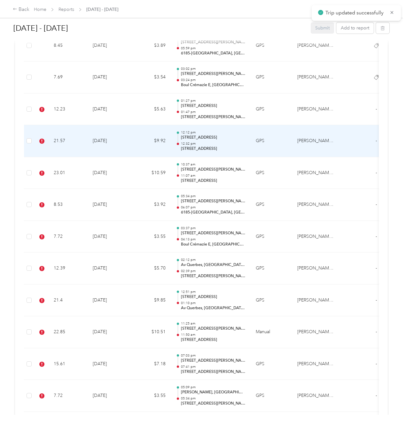
click at [107, 149] on td "[DATE]" at bounding box center [110, 141] width 45 height 32
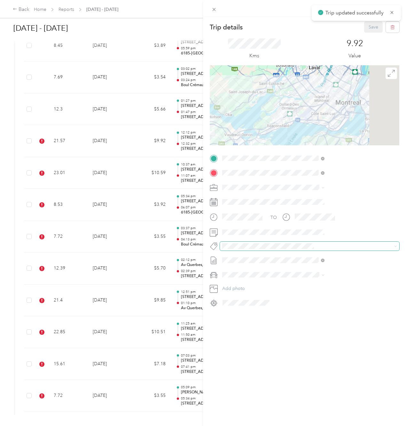
click at [313, 426] on div "Trip details Save This trip cannot be edited because it is either under review,…" at bounding box center [201, 426] width 403 height 0
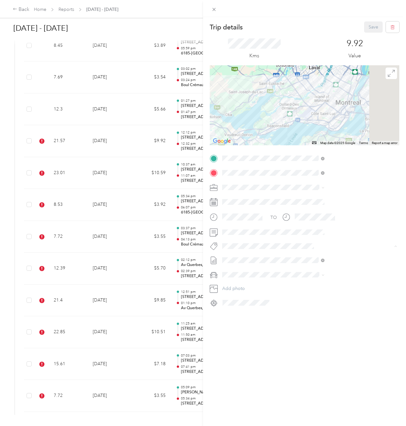
click at [326, 257] on span "Wt Danone Blitz/census" at bounding box center [318, 258] width 42 height 6
click at [370, 27] on button "Save" at bounding box center [374, 26] width 19 height 11
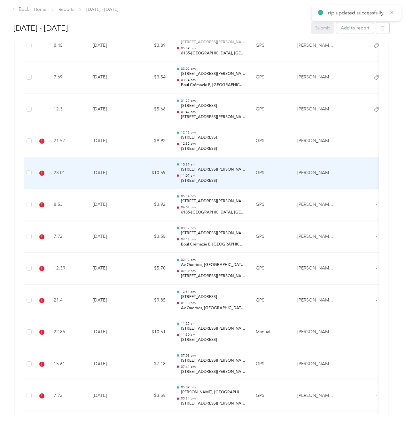
click at [146, 185] on td "$10.59" at bounding box center [152, 173] width 38 height 32
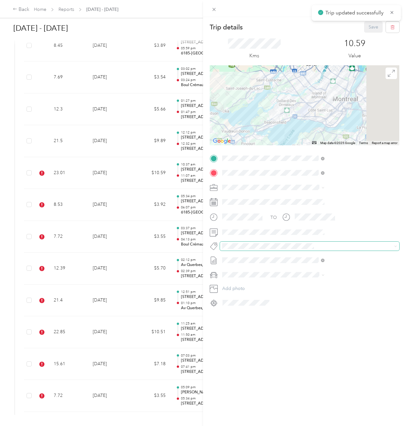
click at [310, 243] on span at bounding box center [304, 246] width 169 height 7
click at [333, 257] on ol "Wt Danone Blitz/census" at bounding box center [341, 257] width 107 height 12
click at [333, 257] on span "Wt Danone Blitz/census" at bounding box center [318, 258] width 42 height 6
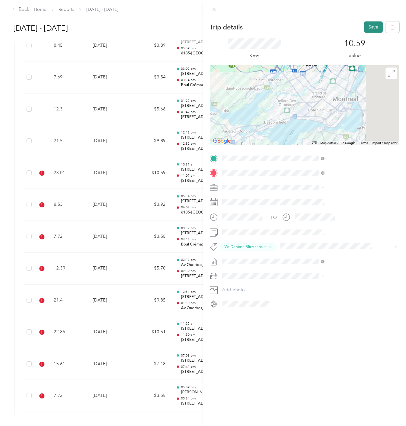
click at [367, 25] on button "Save" at bounding box center [374, 26] width 19 height 11
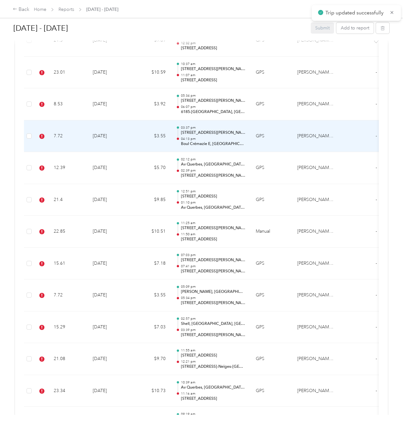
scroll to position [1312, 0]
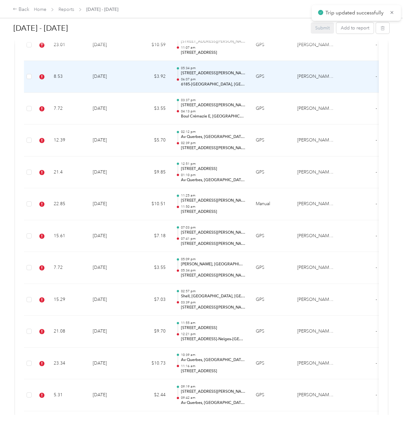
click at [112, 84] on td "[DATE]" at bounding box center [110, 77] width 45 height 32
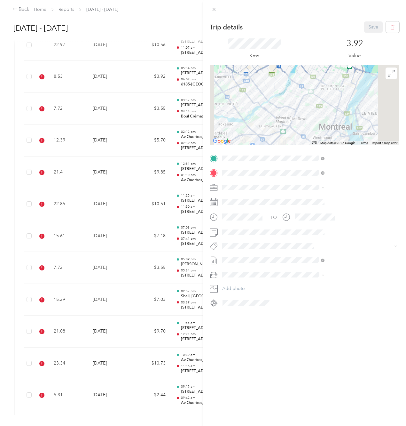
click at [317, 253] on li "Wt Danone Blitz/census" at bounding box center [341, 257] width 107 height 12
click at [371, 26] on button "Save" at bounding box center [374, 26] width 19 height 11
click at [96, 114] on div "Trip details Save This trip cannot be edited because it is either under review,…" at bounding box center [203, 213] width 406 height 426
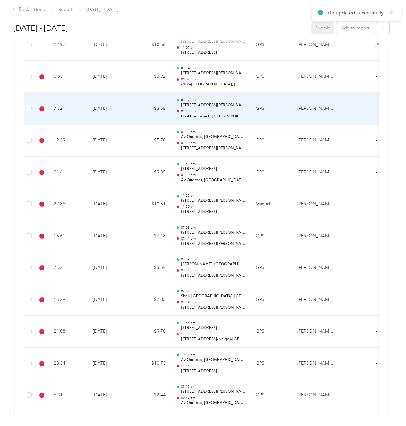
click at [91, 77] on td "[DATE]" at bounding box center [110, 77] width 45 height 32
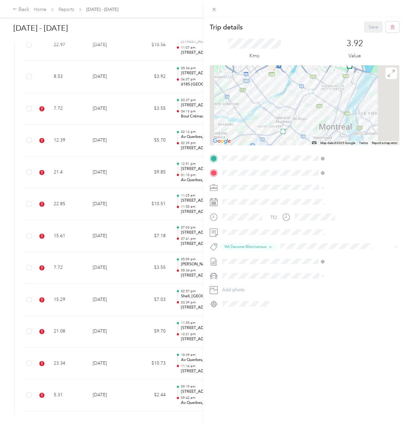
click at [80, 115] on div "Trip details Save This trip cannot be edited because it is either under review,…" at bounding box center [203, 213] width 406 height 426
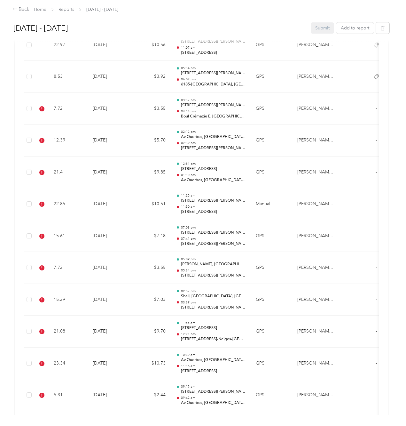
drag, startPoint x: 70, startPoint y: 108, endPoint x: 66, endPoint y: 108, distance: 4.5
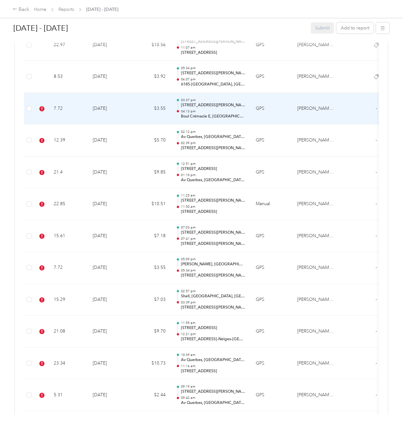
click at [62, 109] on td "7.72" at bounding box center [68, 109] width 39 height 32
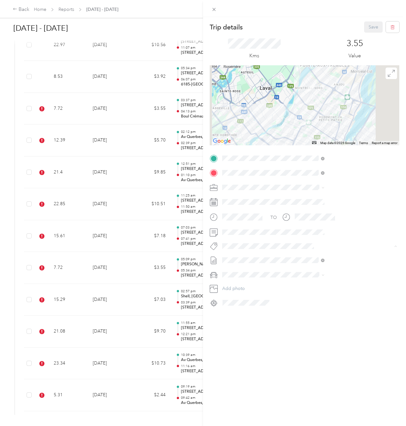
click at [325, 257] on span "Wt Danone Blitz/census" at bounding box center [318, 258] width 42 height 6
click at [367, 30] on button "Save" at bounding box center [374, 26] width 19 height 11
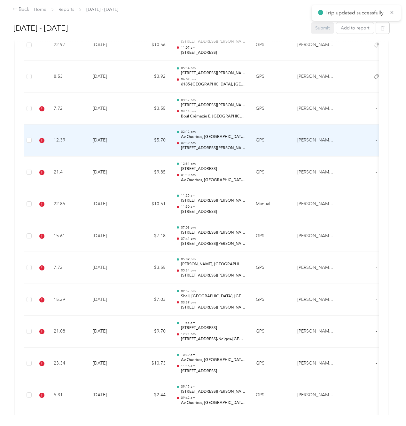
click at [118, 130] on td "[DATE]" at bounding box center [110, 141] width 45 height 32
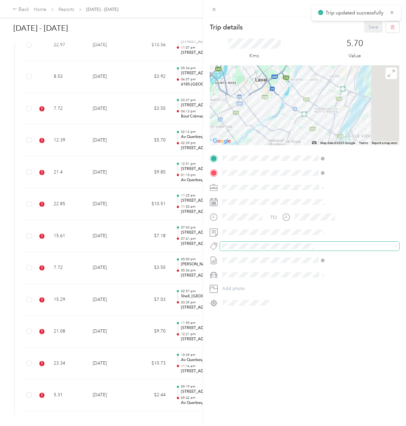
click at [316, 243] on span at bounding box center [304, 246] width 169 height 7
click at [317, 251] on ol "Wt Danone Blitz/census" at bounding box center [341, 257] width 107 height 12
click at [319, 256] on span "Wt Danone Blitz/census" at bounding box center [318, 258] width 42 height 6
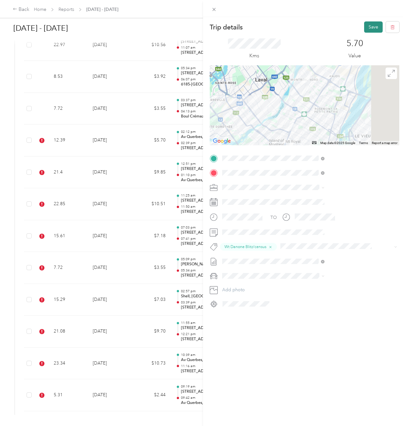
click at [368, 25] on button "Save" at bounding box center [374, 26] width 19 height 11
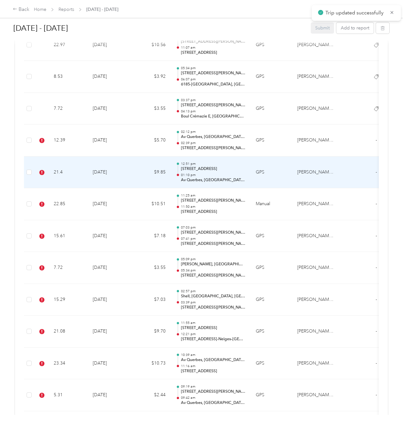
click at [99, 180] on td "[DATE]" at bounding box center [110, 173] width 45 height 32
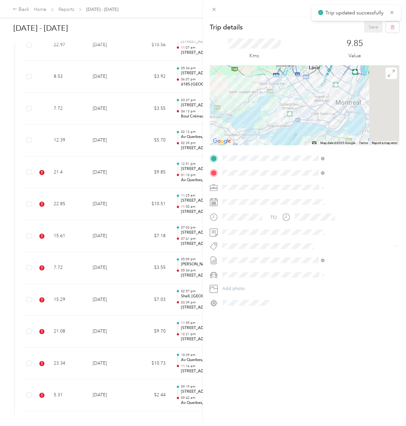
click at [319, 254] on button "Wt Danone Blitz/census" at bounding box center [318, 257] width 51 height 8
click at [369, 23] on button "Save" at bounding box center [374, 26] width 19 height 11
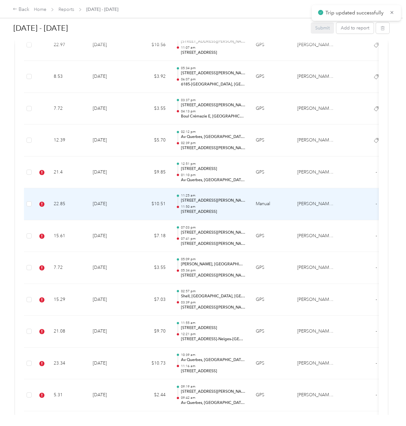
click at [95, 216] on td "[DATE]" at bounding box center [110, 204] width 45 height 32
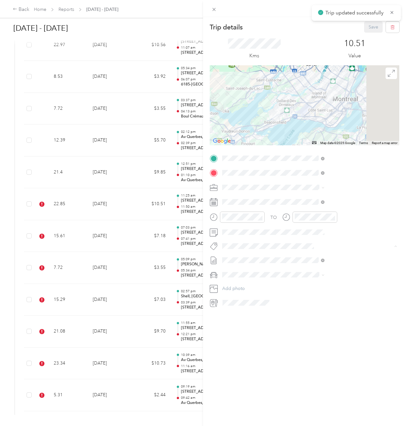
click at [316, 255] on span "Wt Danone Blitz/census" at bounding box center [318, 258] width 42 height 6
click at [371, 26] on button "Save" at bounding box center [374, 26] width 19 height 11
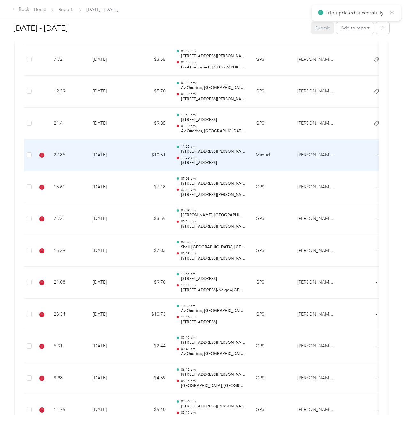
scroll to position [1376, 0]
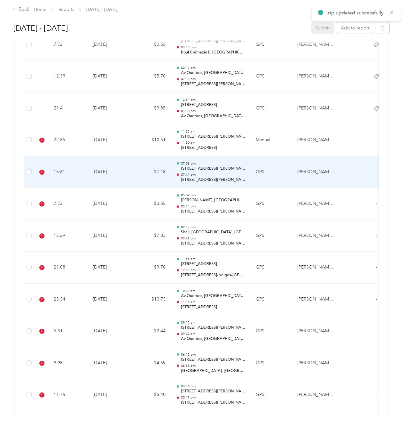
click at [116, 180] on td "[DATE]" at bounding box center [110, 172] width 45 height 32
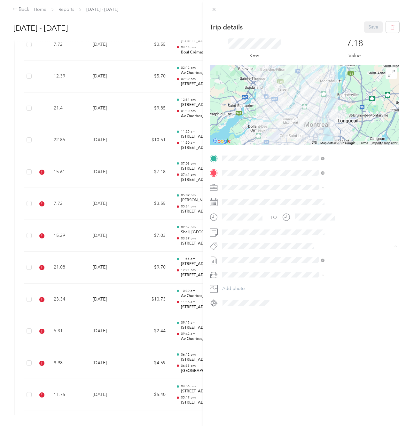
click at [325, 256] on span "Wt Danone Blitz/census" at bounding box center [318, 258] width 42 height 6
click at [374, 25] on button "Save" at bounding box center [374, 26] width 19 height 11
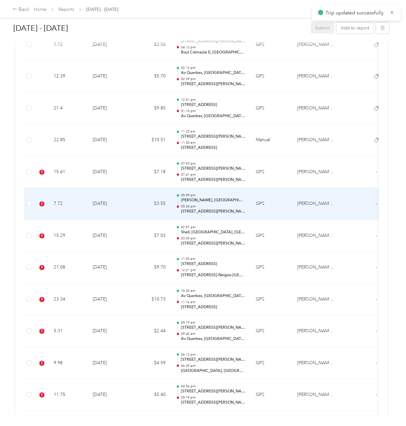
click at [146, 202] on td "$3.55" at bounding box center [152, 204] width 38 height 32
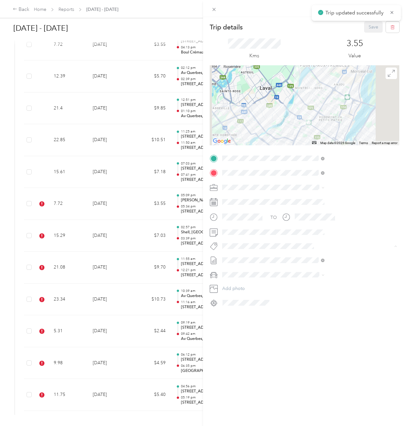
click at [332, 256] on span "Wt Danone Blitz/census" at bounding box center [318, 258] width 42 height 6
click at [369, 25] on button "Save" at bounding box center [374, 26] width 19 height 11
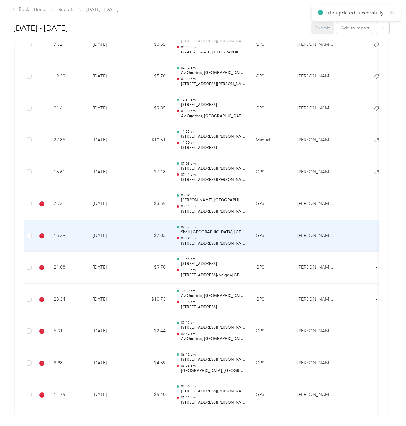
click at [142, 237] on td "$7.03" at bounding box center [152, 236] width 38 height 32
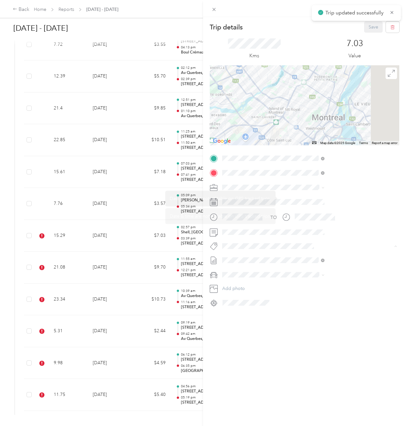
click at [320, 258] on span "Wt Danone Blitz/census" at bounding box center [318, 258] width 42 height 6
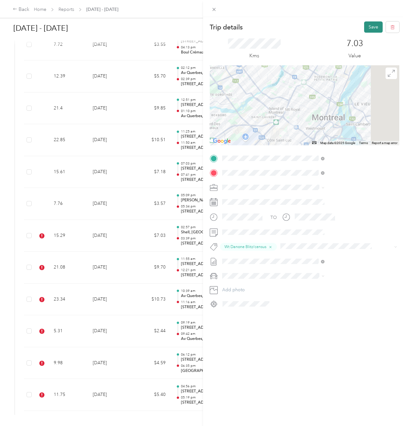
click at [367, 28] on button "Save" at bounding box center [374, 26] width 19 height 11
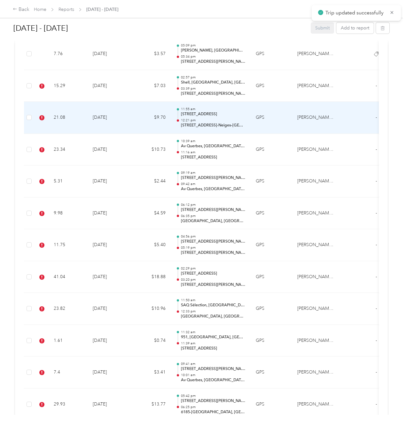
scroll to position [1536, 0]
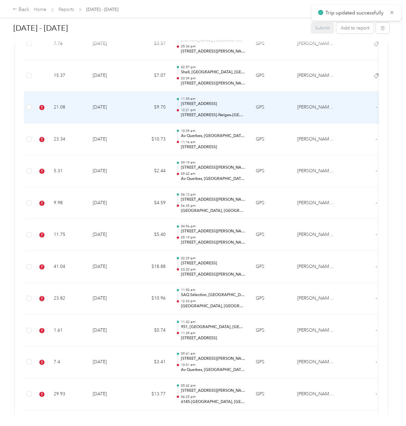
click at [141, 114] on td "$9.70" at bounding box center [152, 108] width 38 height 32
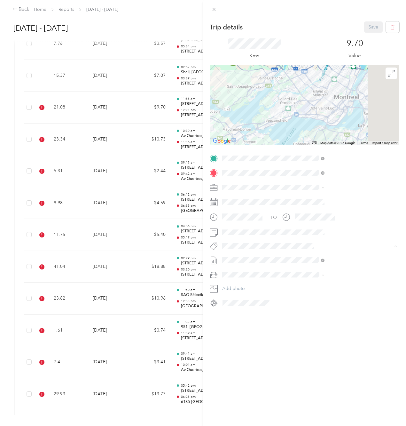
click at [315, 255] on span "Wt Danone Blitz/census" at bounding box center [318, 258] width 42 height 6
click at [369, 26] on button "Save" at bounding box center [374, 26] width 19 height 11
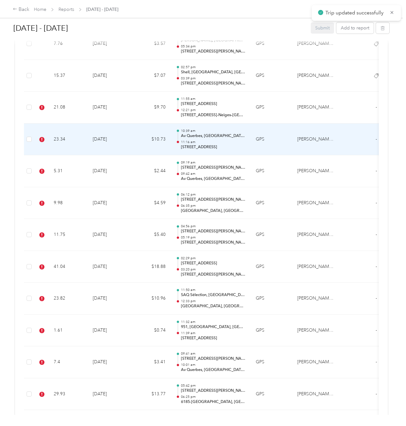
click at [143, 141] on td "$10.73" at bounding box center [152, 140] width 38 height 32
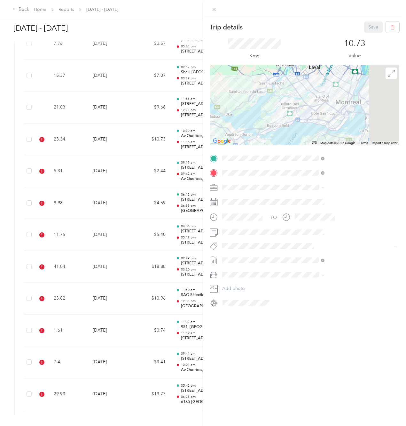
click at [322, 255] on span "Wt Danone Blitz/census" at bounding box center [318, 258] width 42 height 6
click at [367, 29] on button "Save" at bounding box center [374, 26] width 19 height 11
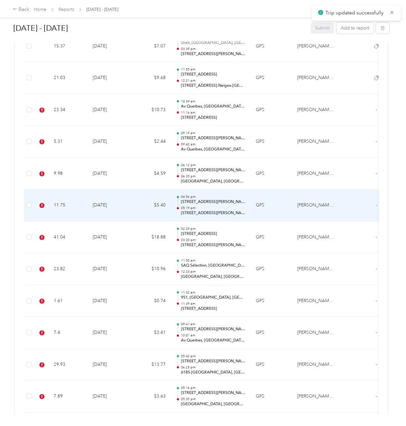
scroll to position [1568, 0]
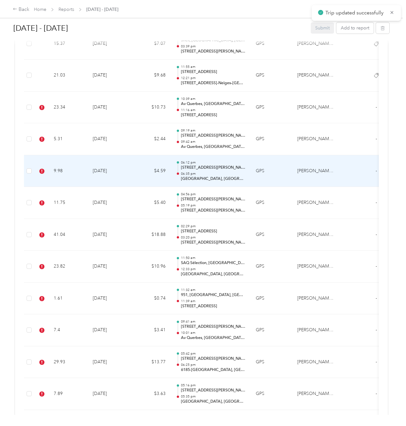
click at [121, 180] on td "[DATE]" at bounding box center [110, 171] width 45 height 32
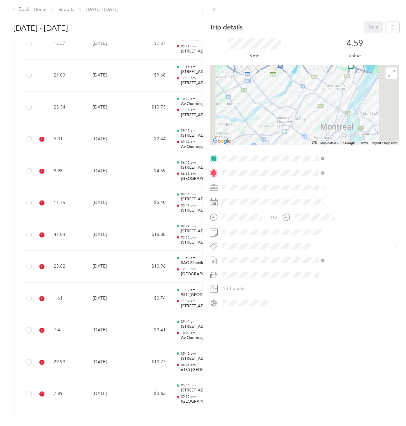
click at [317, 259] on span "Wt Danone Blitz/census" at bounding box center [318, 257] width 42 height 6
click at [365, 30] on button "Save" at bounding box center [374, 26] width 19 height 11
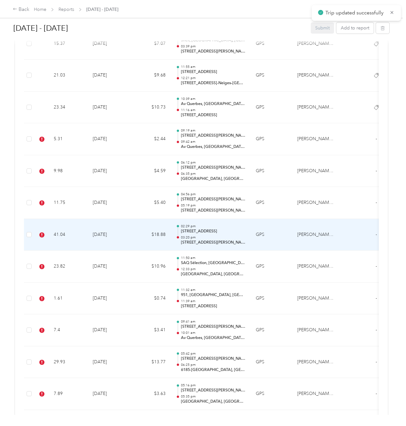
click at [102, 247] on td "[DATE]" at bounding box center [110, 235] width 45 height 32
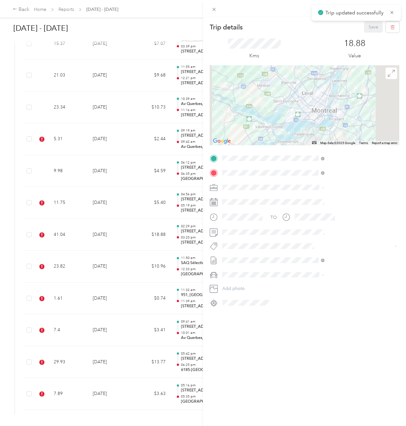
click at [330, 258] on span "Wt Danone Blitz/census" at bounding box center [318, 258] width 42 height 6
click at [370, 21] on button "Save" at bounding box center [374, 26] width 19 height 11
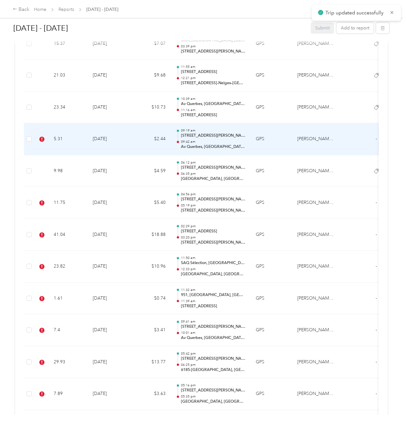
click at [106, 139] on td "[DATE]" at bounding box center [110, 139] width 45 height 32
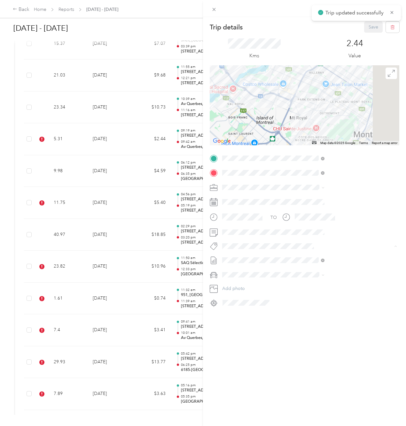
click at [307, 256] on span "Wt Danone Blitz/census" at bounding box center [318, 258] width 42 height 6
click at [367, 33] on div "Kms 2.44 Value" at bounding box center [305, 49] width 190 height 33
click at [369, 31] on button "Save" at bounding box center [374, 26] width 19 height 11
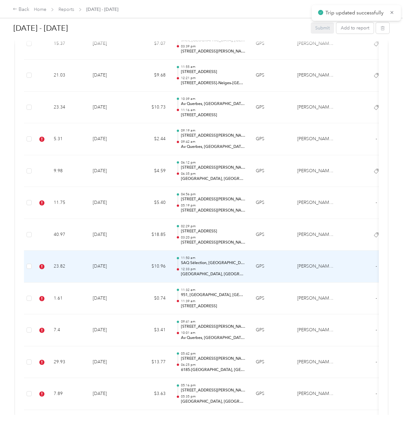
click at [135, 272] on td "$10.96" at bounding box center [152, 267] width 38 height 32
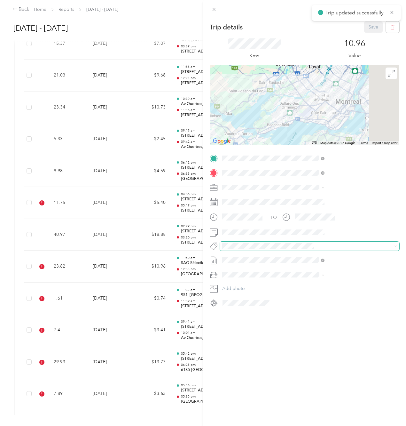
click at [320, 250] on div "TO Add photo" at bounding box center [305, 230] width 190 height 155
click at [319, 256] on span "Wt Danone Blitz/census" at bounding box center [318, 258] width 42 height 6
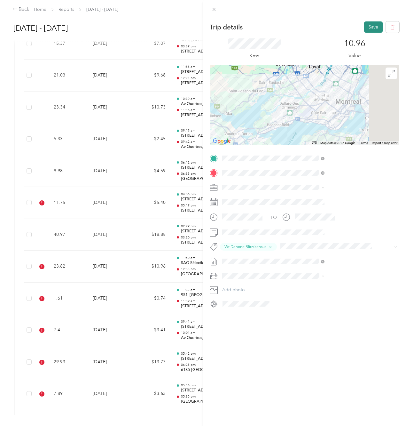
click at [369, 31] on button "Save" at bounding box center [374, 26] width 19 height 11
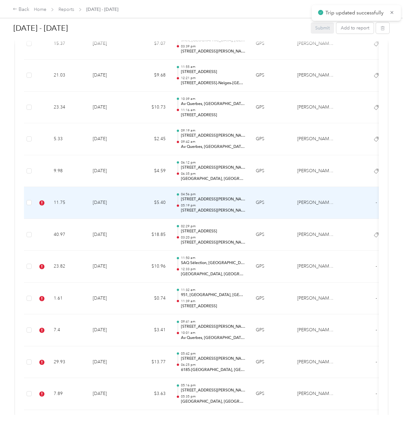
click at [126, 200] on td "[DATE]" at bounding box center [110, 203] width 45 height 32
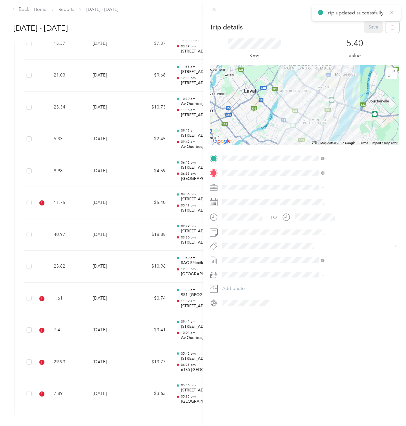
click at [320, 255] on span "Wt Danone Blitz/census" at bounding box center [318, 258] width 42 height 6
click at [368, 30] on button "Save" at bounding box center [374, 26] width 19 height 11
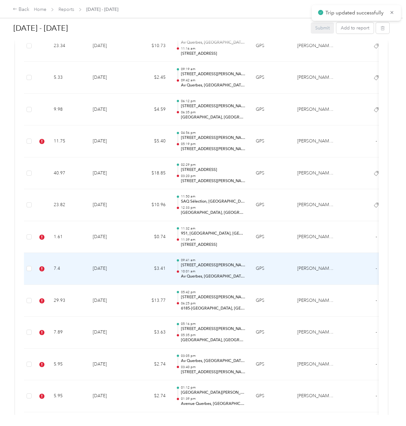
scroll to position [1632, 0]
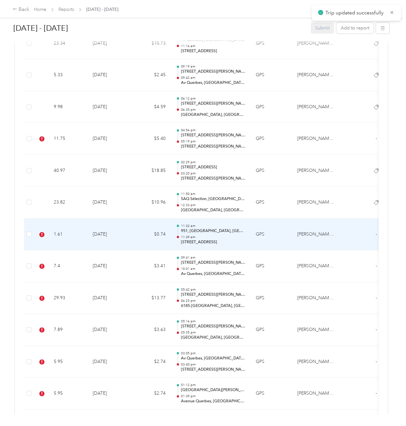
click at [119, 239] on td "[DATE]" at bounding box center [110, 235] width 45 height 32
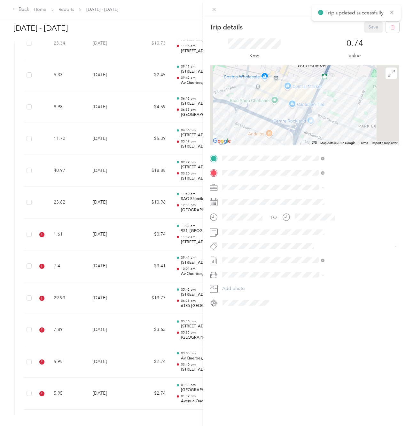
click at [314, 237] on div "TO Add photo" at bounding box center [305, 230] width 190 height 155
click at [322, 261] on li "Wt Danone Blitz/census" at bounding box center [341, 257] width 107 height 12
click at [370, 30] on button "Save" at bounding box center [374, 26] width 19 height 11
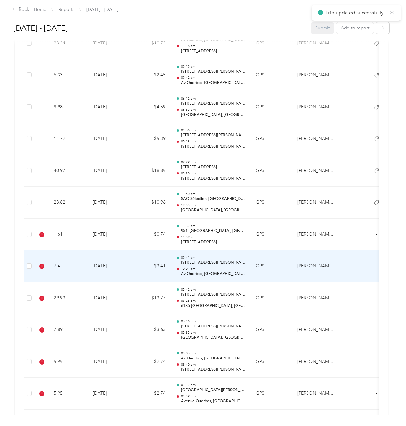
click at [103, 264] on td "[DATE]" at bounding box center [110, 266] width 45 height 32
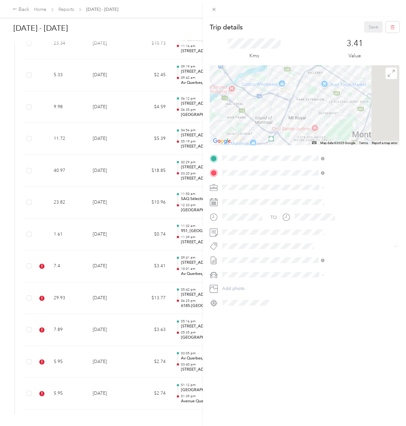
click at [321, 260] on button "Wt Danone Blitz/census" at bounding box center [318, 257] width 51 height 8
click at [369, 26] on button "Save" at bounding box center [374, 26] width 19 height 11
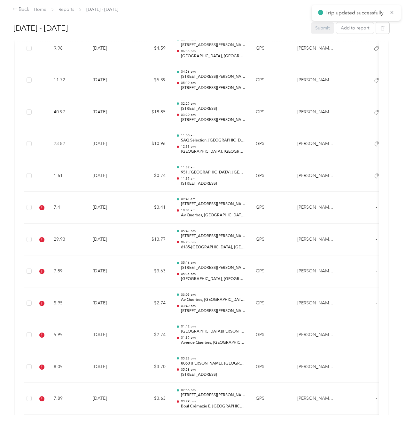
scroll to position [1696, 0]
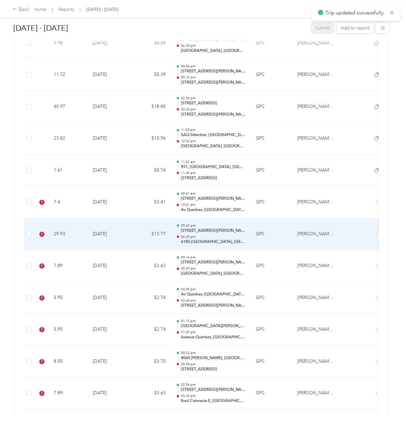
click at [143, 233] on td "$13.77" at bounding box center [152, 234] width 38 height 32
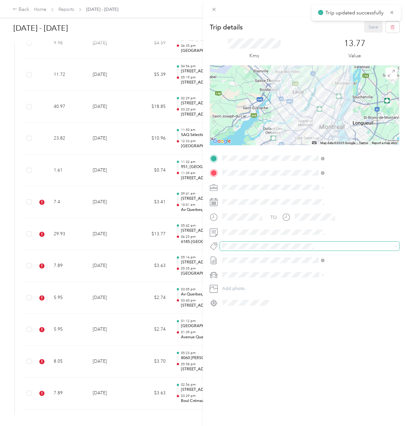
click at [310, 243] on span at bounding box center [304, 246] width 169 height 7
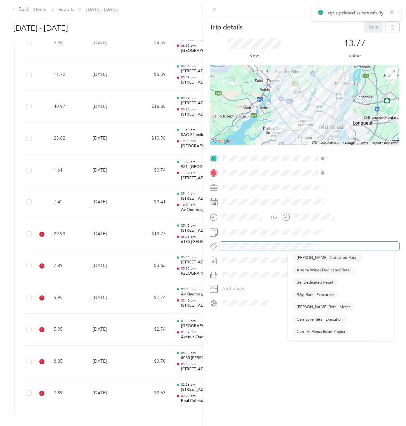
click at [309, 242] on span at bounding box center [310, 246] width 180 height 9
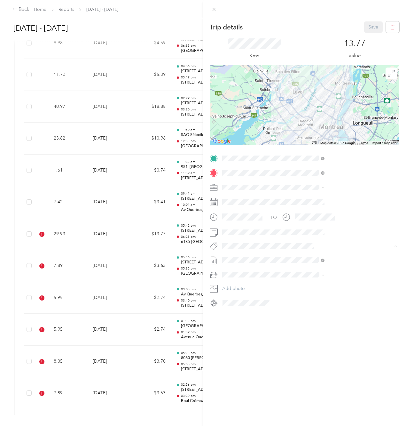
click at [314, 255] on ol "Wt Danone Blitz/census" at bounding box center [341, 257] width 107 height 12
click at [79, 245] on div "Trip details Save This trip cannot be edited because it is either under review,…" at bounding box center [203, 213] width 406 height 426
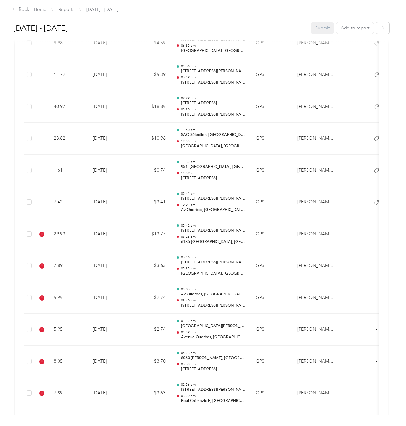
click at [81, 237] on div at bounding box center [203, 213] width 406 height 426
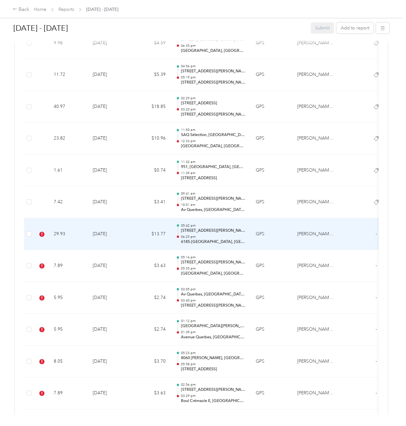
click at [125, 234] on td "[DATE]" at bounding box center [110, 234] width 45 height 32
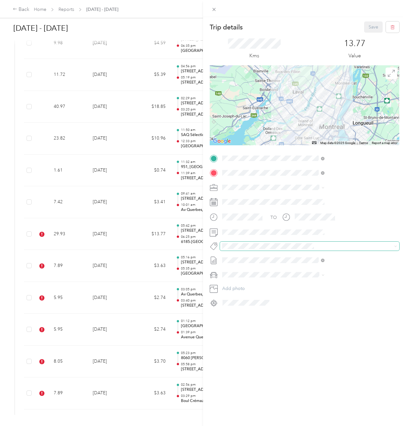
click at [307, 426] on div "Trip details Save This trip cannot be edited because it is either under review,…" at bounding box center [201, 426] width 403 height 0
click at [316, 259] on span "Wt Danone Blitz/census" at bounding box center [318, 258] width 42 height 6
click at [365, 28] on button "Save" at bounding box center [374, 26] width 19 height 11
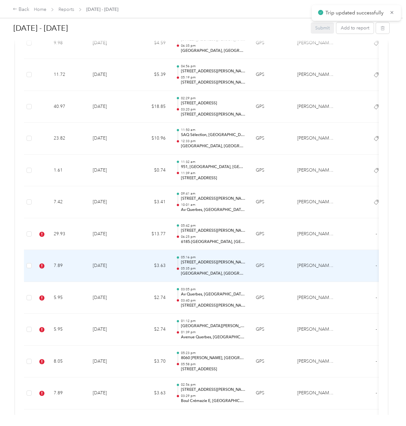
click at [124, 258] on td "[DATE]" at bounding box center [110, 266] width 45 height 32
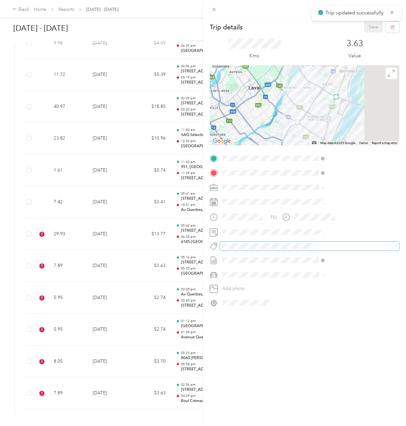
click at [305, 242] on span at bounding box center [310, 246] width 180 height 9
click at [322, 257] on ol "Wt Danone Blitz/census" at bounding box center [341, 257] width 107 height 12
click at [336, 426] on div "Trip details Save This trip cannot be edited because it is either under review,…" at bounding box center [201, 426] width 403 height 0
click at [324, 259] on button "Wt Danone Blitz/census" at bounding box center [318, 257] width 51 height 8
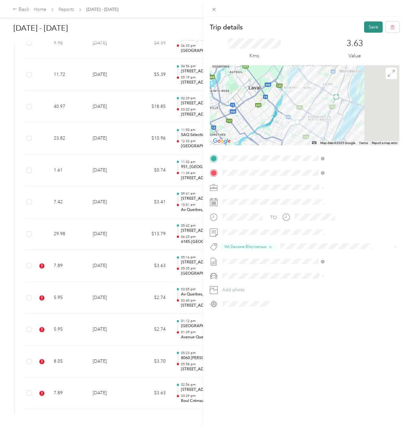
click at [365, 30] on button "Save" at bounding box center [374, 26] width 19 height 11
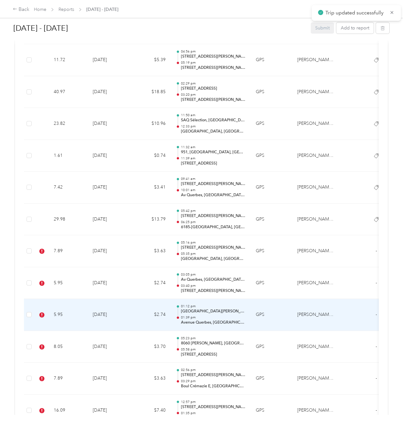
scroll to position [1760, 0]
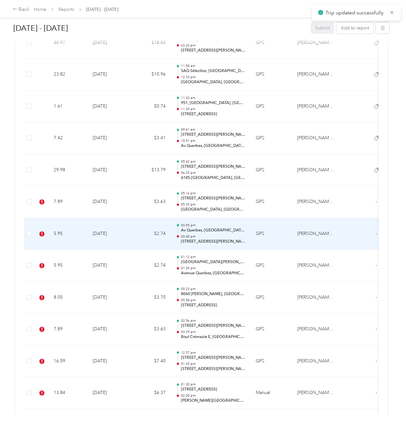
click at [132, 240] on td "[DATE]" at bounding box center [110, 234] width 45 height 32
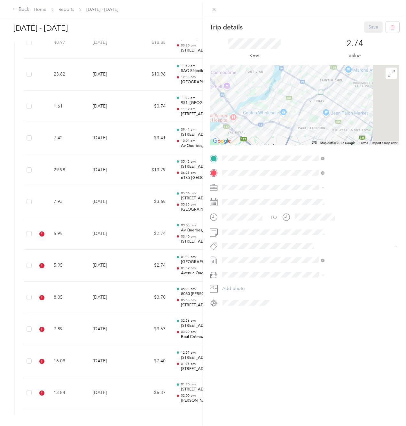
click at [314, 257] on span "Wt Danone Blitz/census" at bounding box center [318, 258] width 42 height 6
click at [365, 29] on button "Save" at bounding box center [374, 26] width 19 height 11
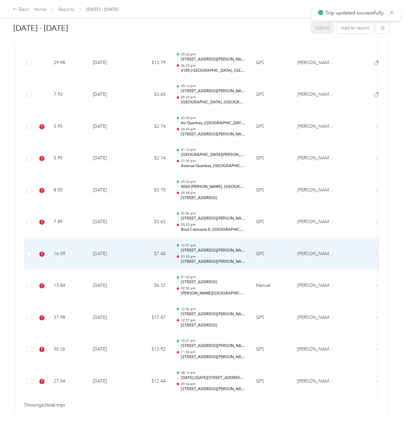
scroll to position [1888, 0]
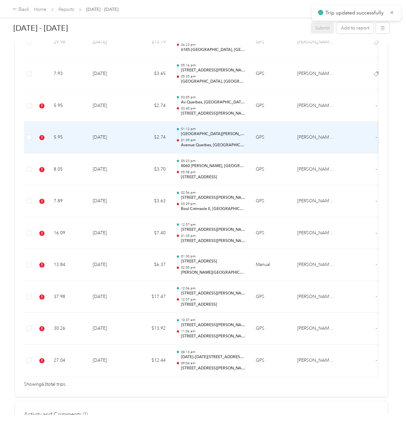
click at [127, 145] on td "[DATE]" at bounding box center [110, 138] width 45 height 32
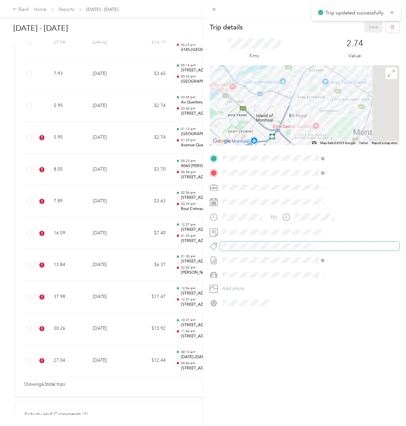
click at [324, 251] on div "TO Add photo" at bounding box center [305, 230] width 190 height 155
click at [324, 257] on span "Wt Danone Blitz/census" at bounding box center [318, 258] width 42 height 6
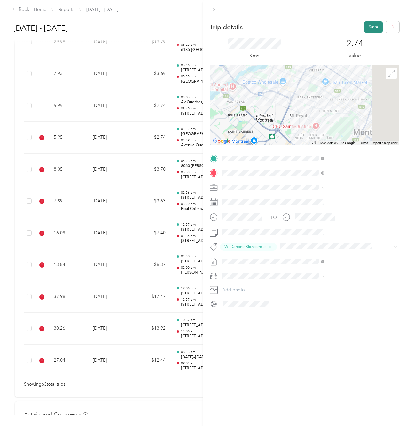
click at [368, 28] on button "Save" at bounding box center [374, 26] width 19 height 11
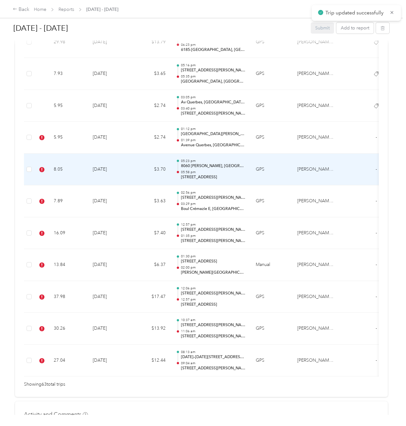
click at [124, 173] on td "[DATE]" at bounding box center [110, 170] width 45 height 32
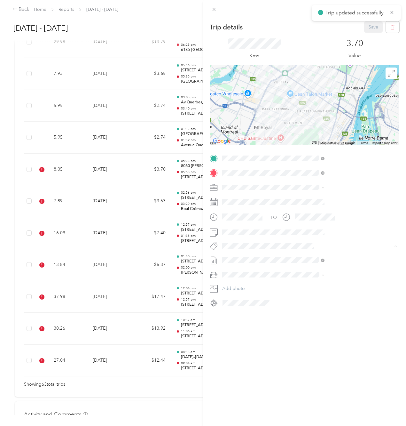
click at [309, 258] on button "Wt Danone Blitz/census" at bounding box center [318, 257] width 51 height 8
click at [365, 29] on button "Save" at bounding box center [374, 26] width 19 height 11
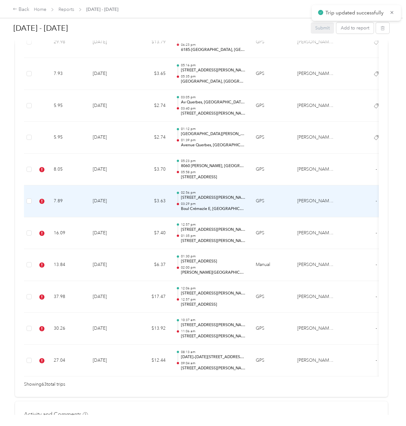
click at [116, 197] on td "[DATE]" at bounding box center [110, 201] width 45 height 32
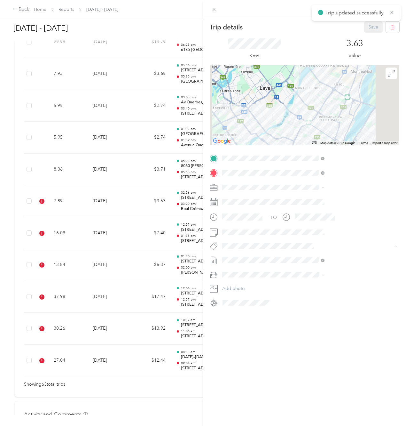
click at [317, 254] on button "Wt Danone Blitz/census" at bounding box center [318, 257] width 51 height 8
click at [369, 28] on button "Save" at bounding box center [374, 26] width 19 height 11
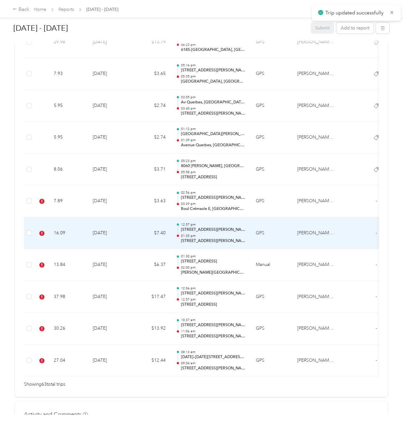
click at [131, 240] on td "[DATE]" at bounding box center [110, 233] width 45 height 32
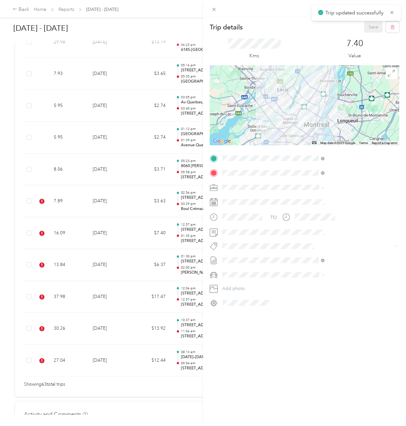
click at [309, 252] on div "TO Add photo" at bounding box center [305, 230] width 190 height 155
click at [314, 255] on span "Wt Danone Blitz/census" at bounding box center [318, 258] width 42 height 6
click at [369, 28] on button "Save" at bounding box center [374, 26] width 19 height 11
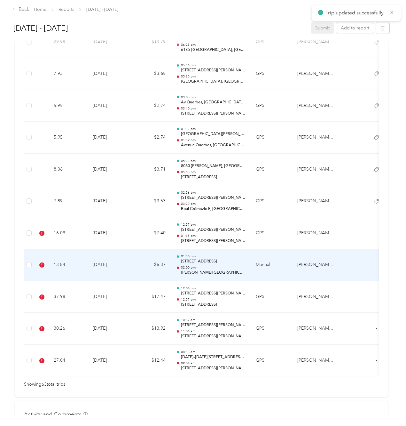
click at [138, 260] on td "$6.37" at bounding box center [152, 265] width 38 height 32
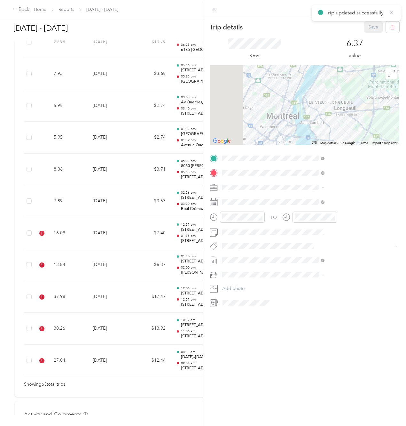
click at [314, 257] on span "Wt Danone Blitz/census" at bounding box center [318, 258] width 42 height 6
click at [371, 26] on button "Save" at bounding box center [374, 26] width 19 height 11
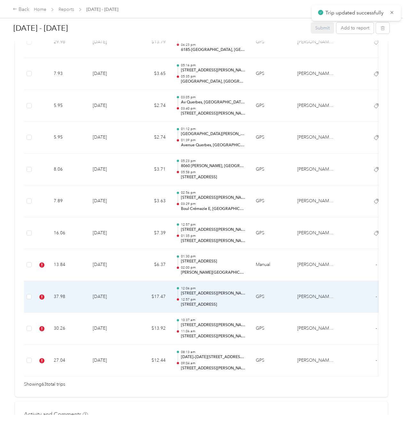
click at [163, 288] on td "$17.47" at bounding box center [152, 297] width 38 height 32
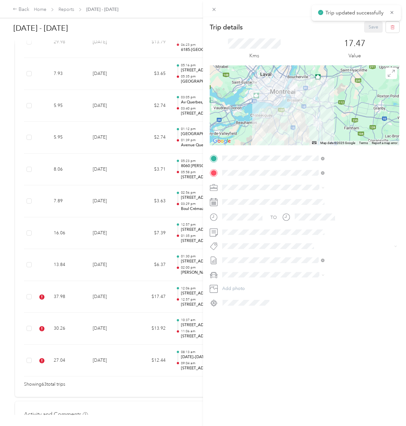
click at [322, 260] on button "Wt Danone Blitz/census" at bounding box center [318, 257] width 51 height 8
click at [365, 23] on button "Save" at bounding box center [374, 26] width 19 height 11
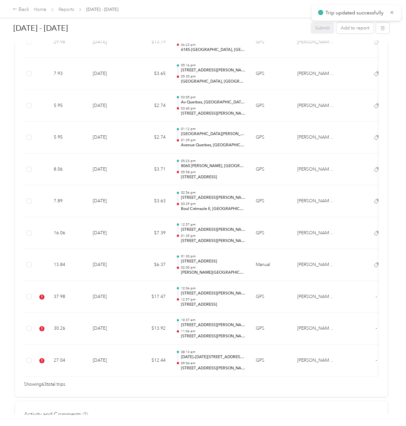
click at [149, 322] on td "$13.92" at bounding box center [152, 329] width 38 height 32
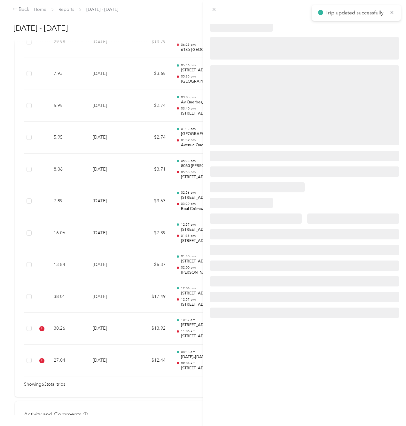
click at [81, 334] on div at bounding box center [203, 213] width 406 height 426
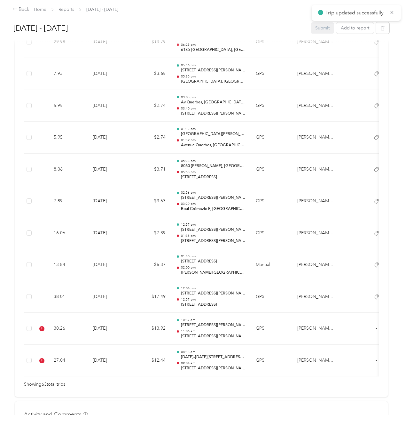
click at [115, 325] on td "[DATE]" at bounding box center [110, 329] width 45 height 32
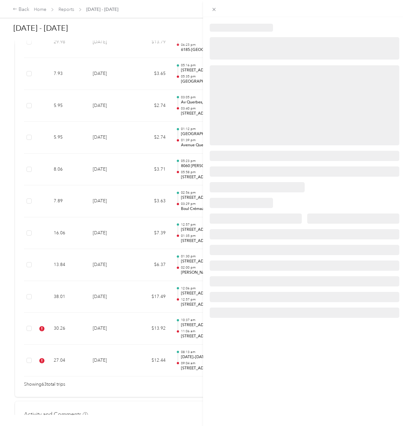
click at [138, 298] on div at bounding box center [203, 213] width 406 height 426
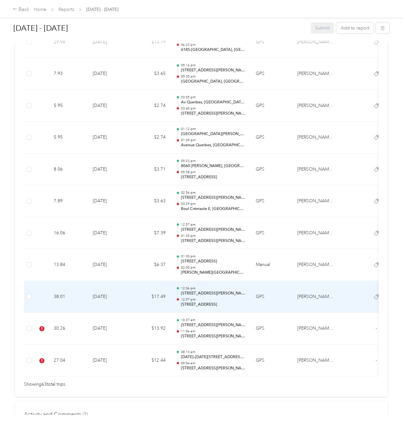
click at [103, 300] on td "[DATE]" at bounding box center [110, 297] width 45 height 32
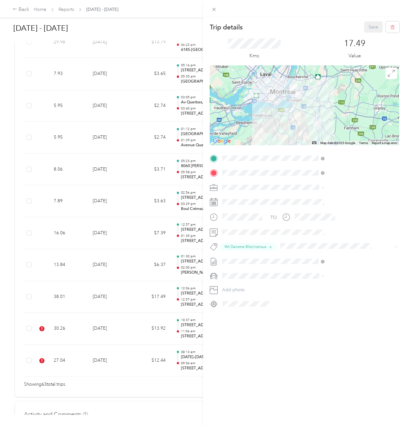
click at [117, 327] on div "Trip details Save This trip cannot be edited because it is either under review,…" at bounding box center [203, 213] width 406 height 426
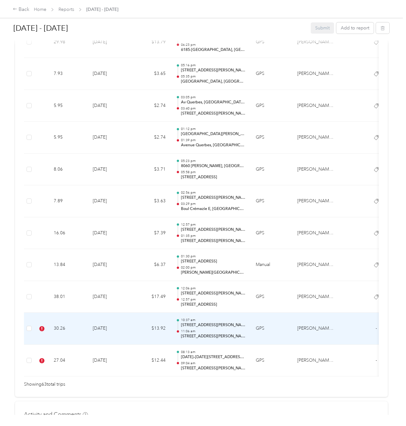
click at [90, 332] on td "[DATE]" at bounding box center [110, 329] width 45 height 32
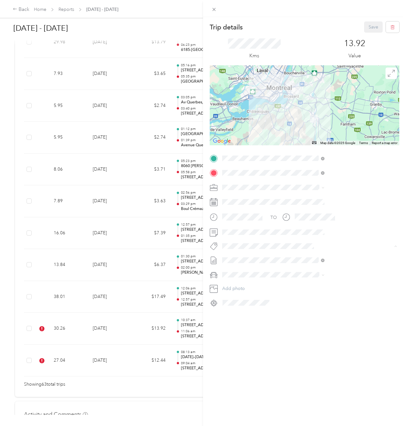
click at [321, 256] on span "Wt Danone Blitz/census" at bounding box center [318, 258] width 42 height 6
click at [367, 27] on button "Save" at bounding box center [374, 26] width 19 height 11
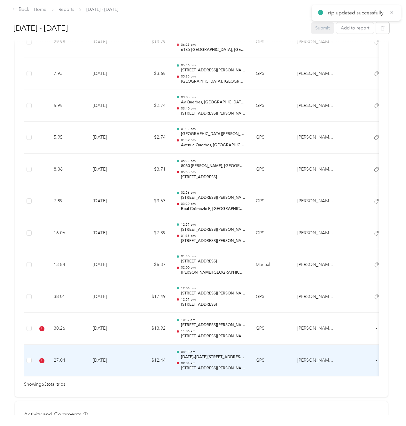
click at [119, 359] on td "[DATE]" at bounding box center [110, 361] width 45 height 32
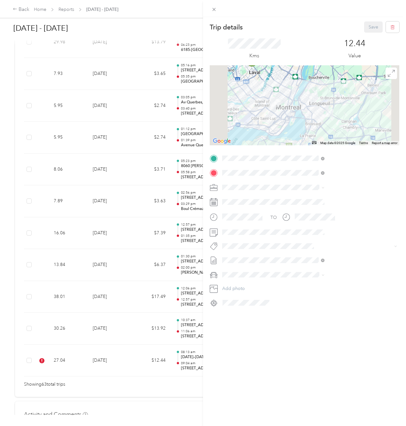
click at [323, 258] on button "Wt Danone Blitz/census" at bounding box center [318, 257] width 51 height 8
click at [365, 30] on button "Save" at bounding box center [374, 26] width 19 height 11
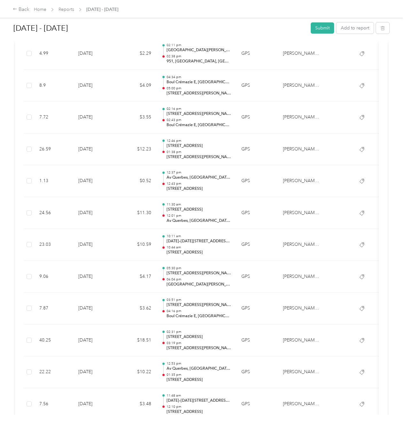
scroll to position [575, 0]
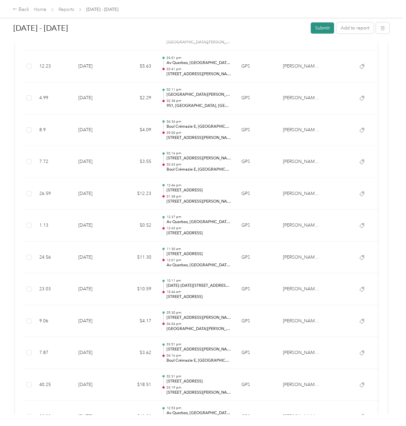
click at [326, 29] on button "Submit" at bounding box center [322, 27] width 23 height 11
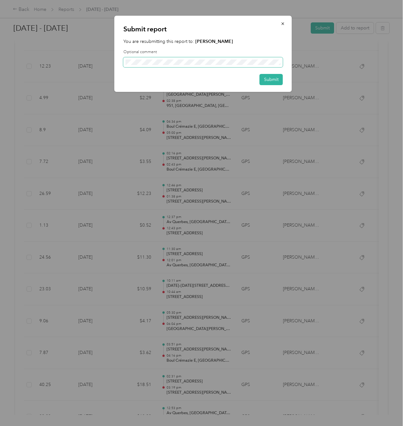
click at [230, 67] on span at bounding box center [204, 62] width 160 height 10
click at [275, 82] on button "Submit" at bounding box center [271, 79] width 23 height 11
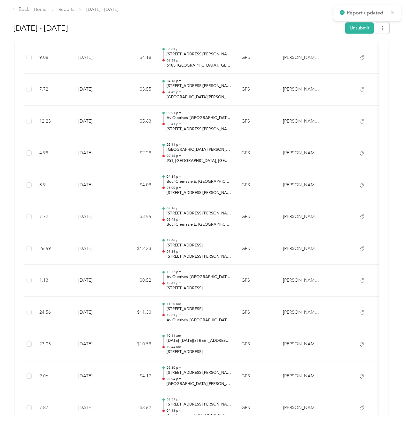
scroll to position [495, 0]
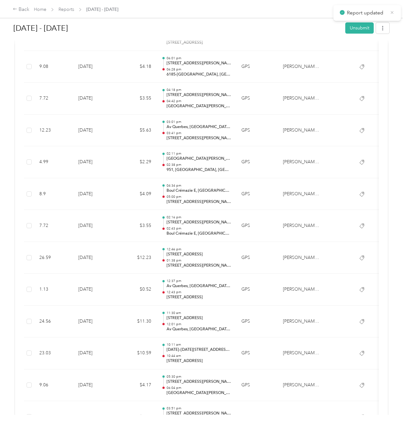
click at [393, 14] on icon at bounding box center [392, 13] width 5 height 6
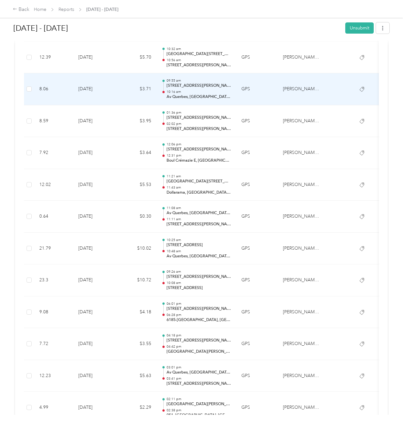
scroll to position [175, 0]
